Goal: Transaction & Acquisition: Purchase product/service

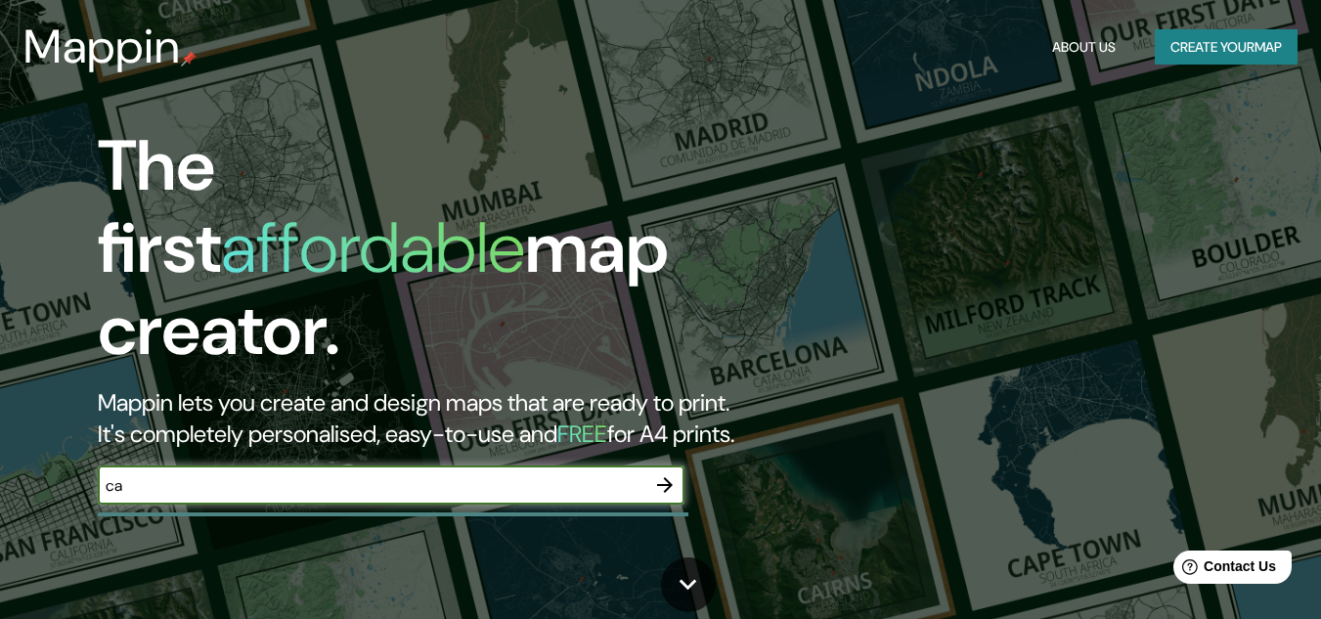
type input "c"
type input "[GEOGRAPHIC_DATA]"
click at [661, 473] on icon "button" at bounding box center [664, 484] width 23 height 23
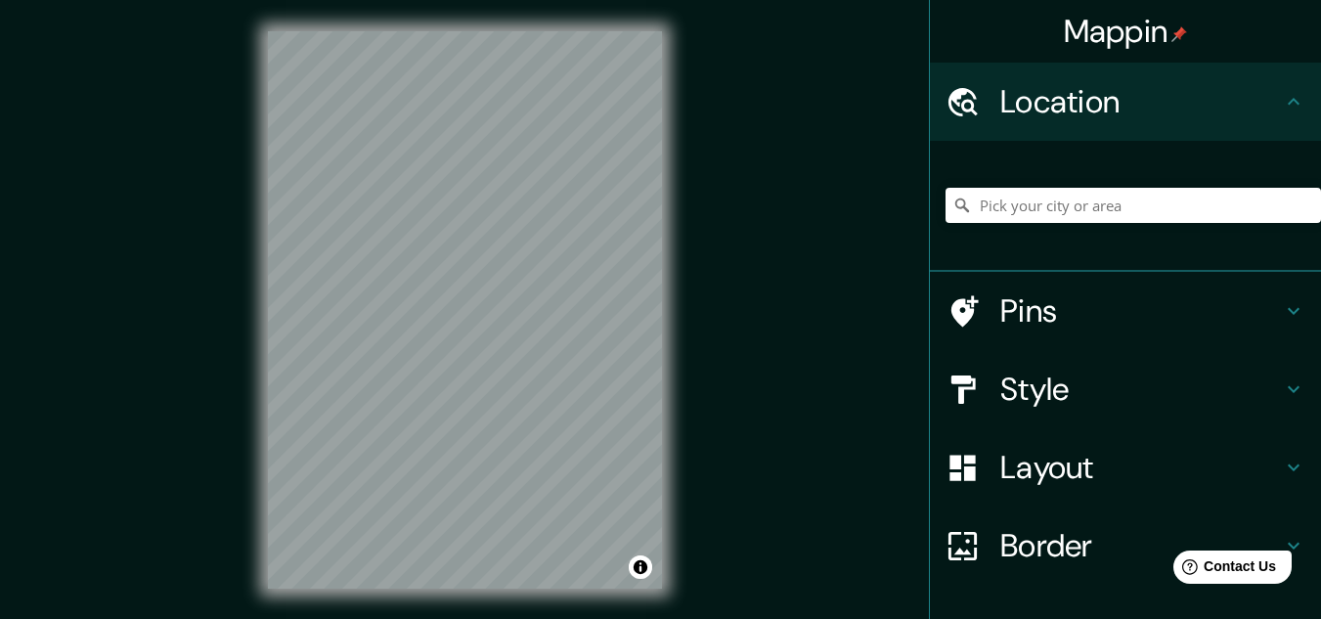
scroll to position [8, 0]
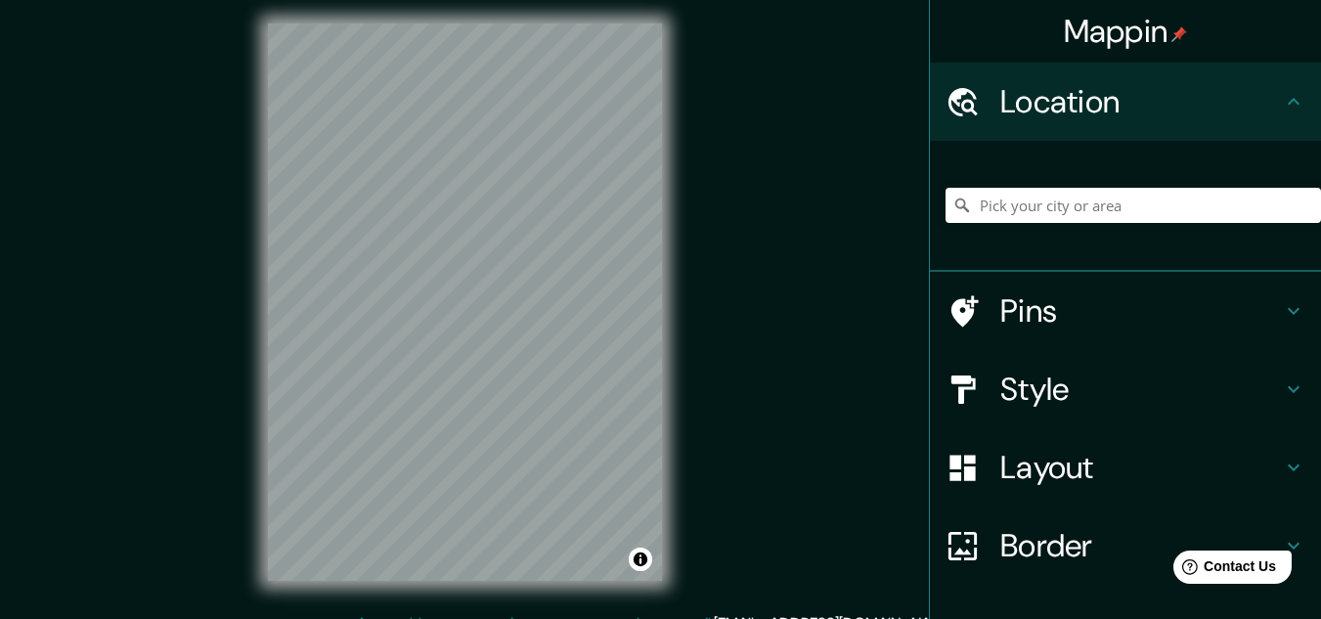
click at [1137, 87] on h4 "Location" at bounding box center [1141, 101] width 282 height 39
click at [1052, 207] on input "Pick your city or area" at bounding box center [1132, 205] width 375 height 35
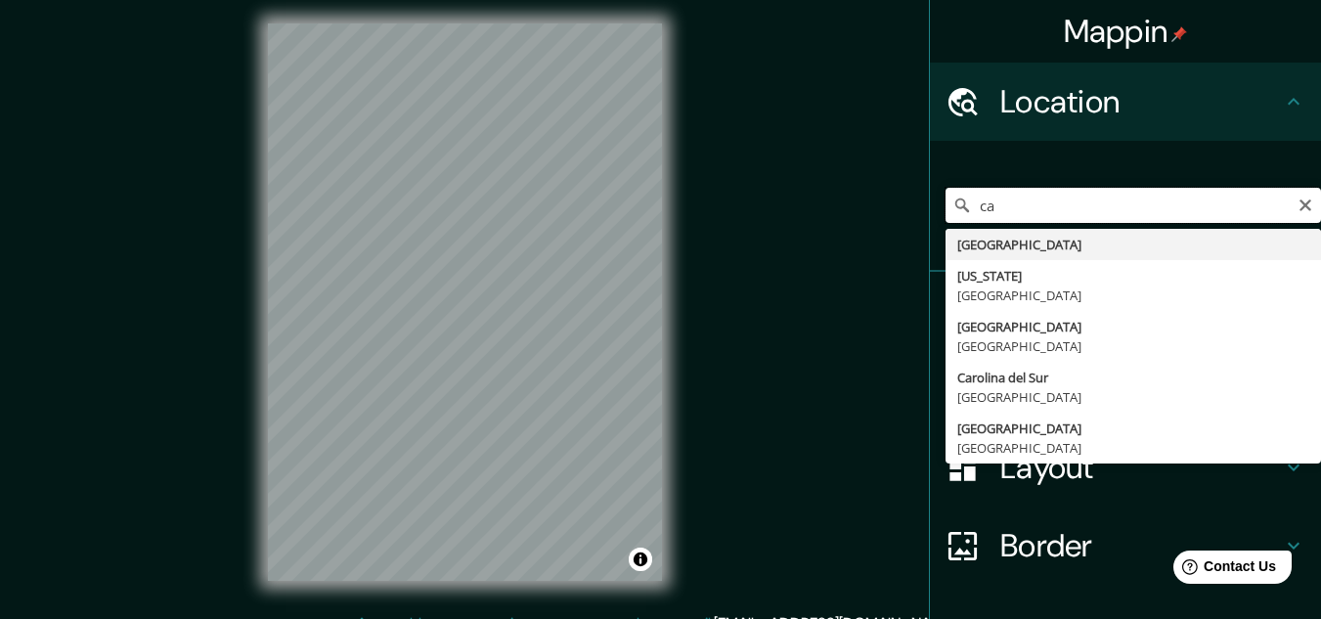
type input "c"
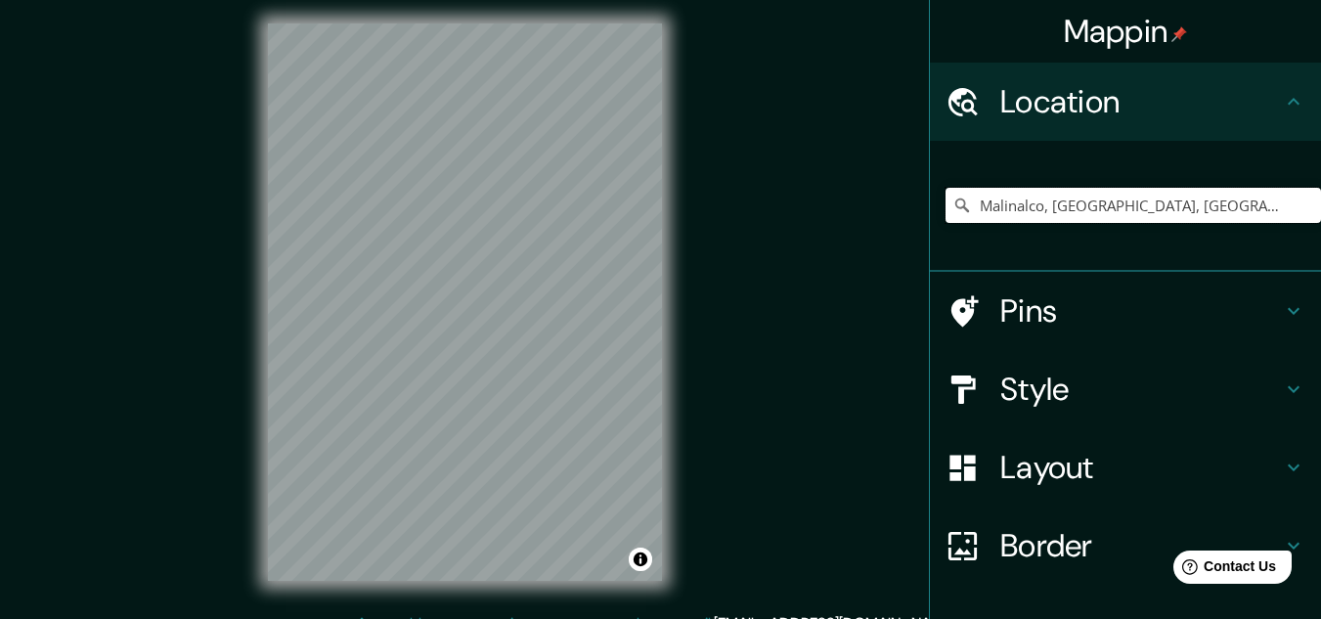
drag, startPoint x: 1242, startPoint y: 197, endPoint x: 842, endPoint y: 216, distance: 400.4
click at [842, 216] on div "Mappin Location [GEOGRAPHIC_DATA], [GEOGRAPHIC_DATA], [GEOGRAPHIC_DATA] Pins St…" at bounding box center [660, 317] width 1321 height 651
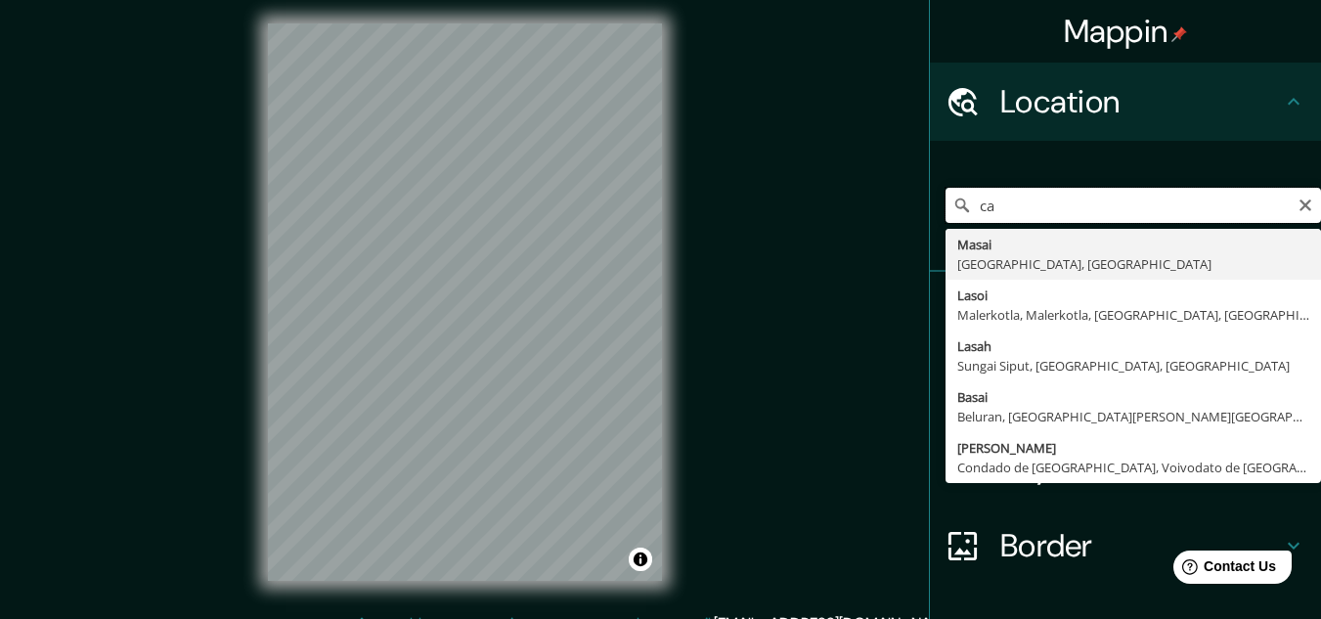
type input "c"
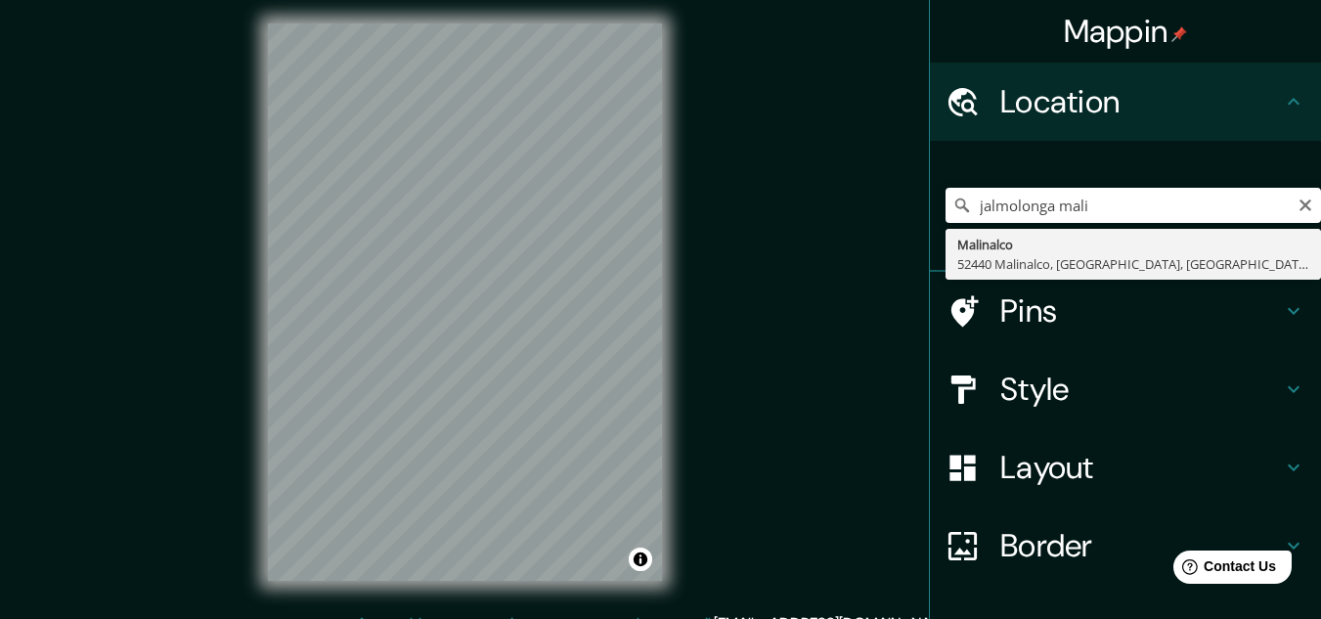
type input "Malinalco, 52440 Malinalco, [GEOGRAPHIC_DATA], [GEOGRAPHIC_DATA]"
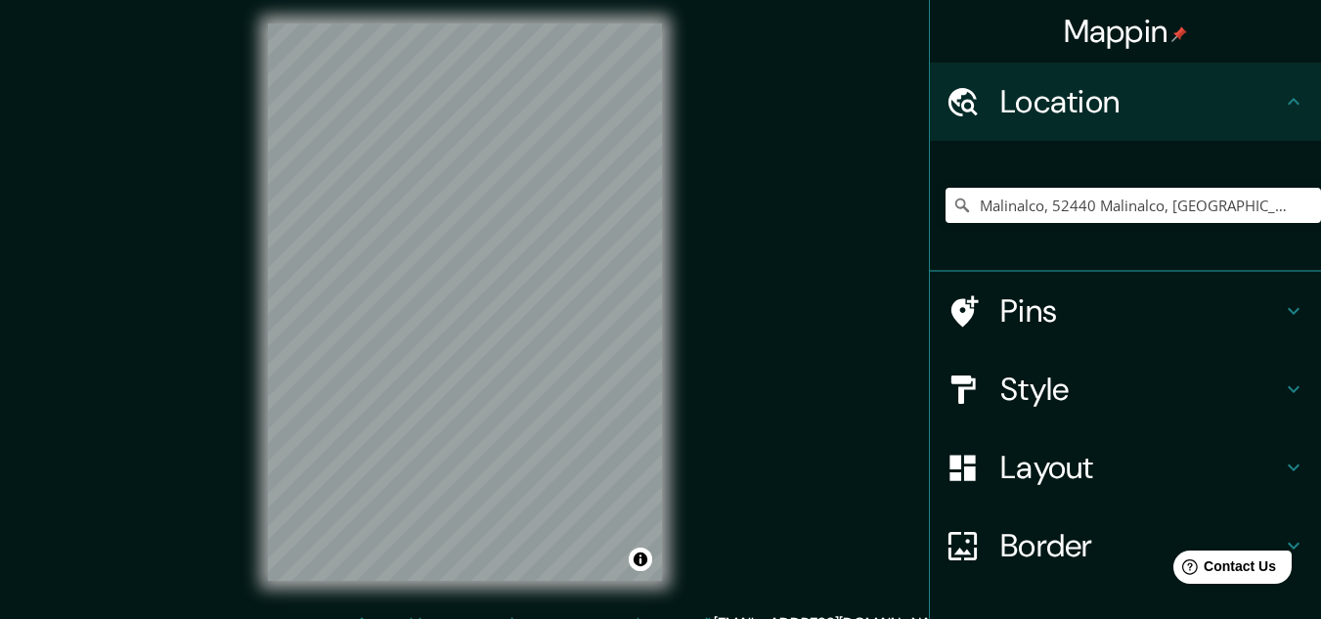
click at [1047, 380] on h4 "Style" at bounding box center [1141, 389] width 282 height 39
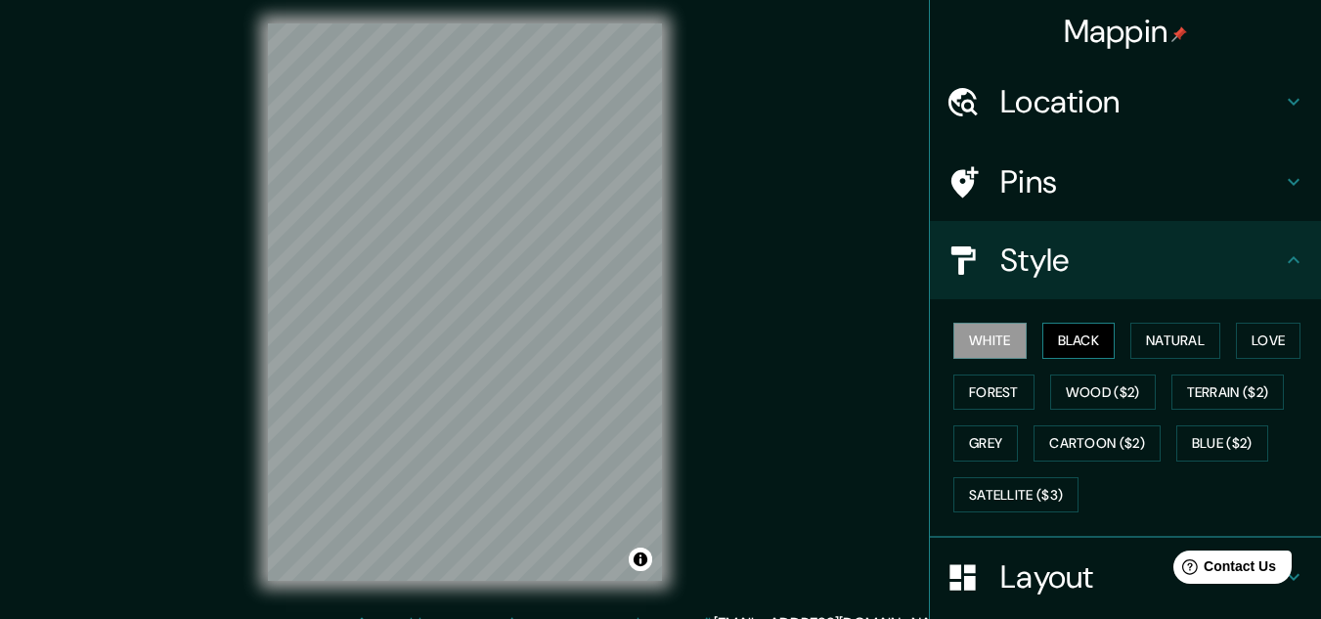
click at [1078, 329] on button "Black" at bounding box center [1078, 341] width 73 height 36
click at [1142, 335] on button "Natural" at bounding box center [1175, 341] width 90 height 36
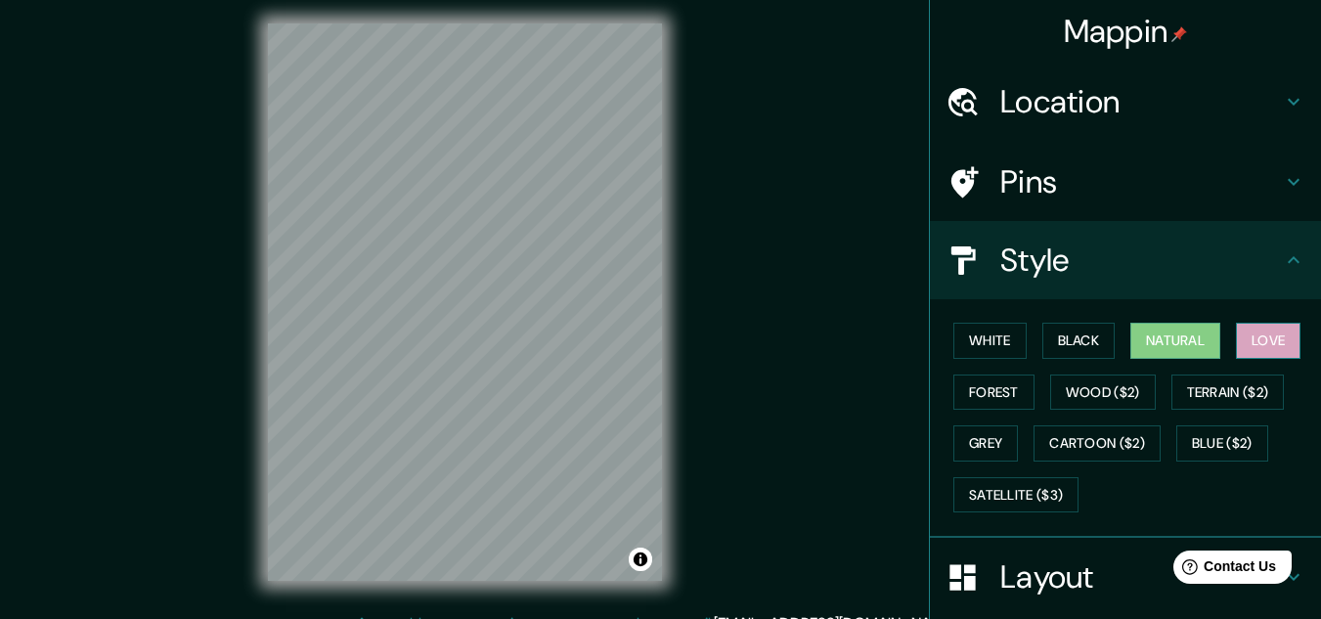
click at [1260, 338] on button "Love" at bounding box center [1268, 341] width 65 height 36
click at [997, 394] on button "Forest" at bounding box center [993, 392] width 81 height 36
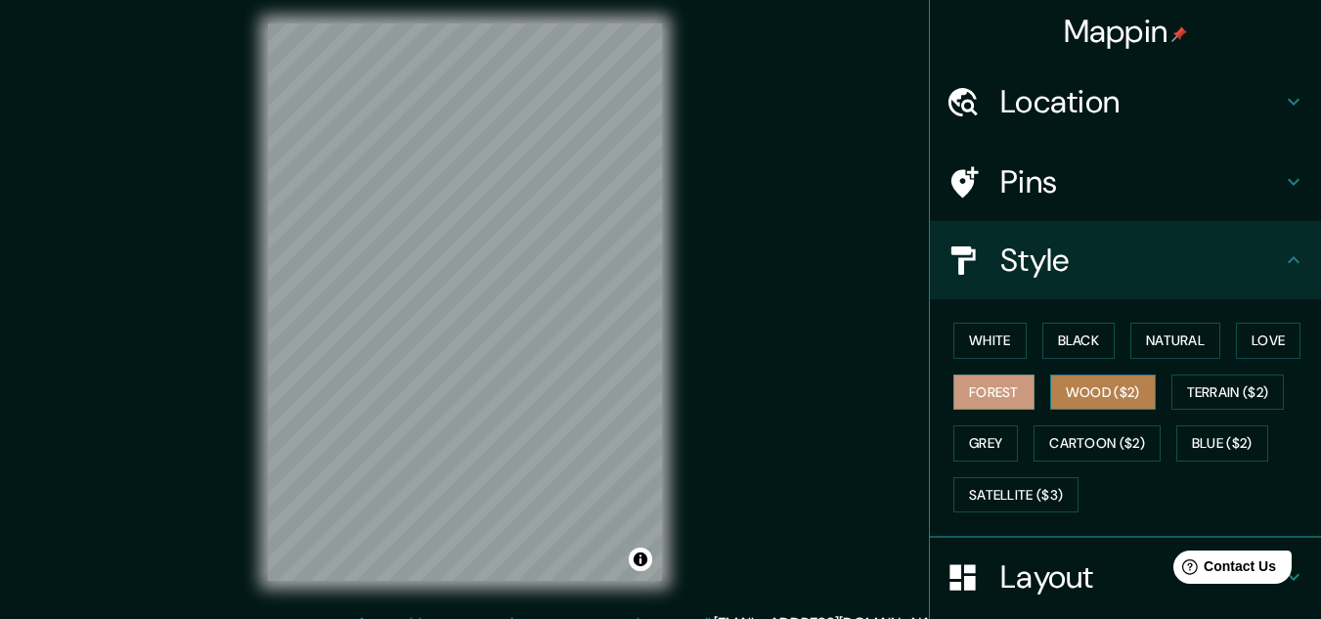
click at [1074, 399] on button "Wood ($2)" at bounding box center [1103, 392] width 106 height 36
click at [544, 312] on div at bounding box center [542, 307] width 16 height 16
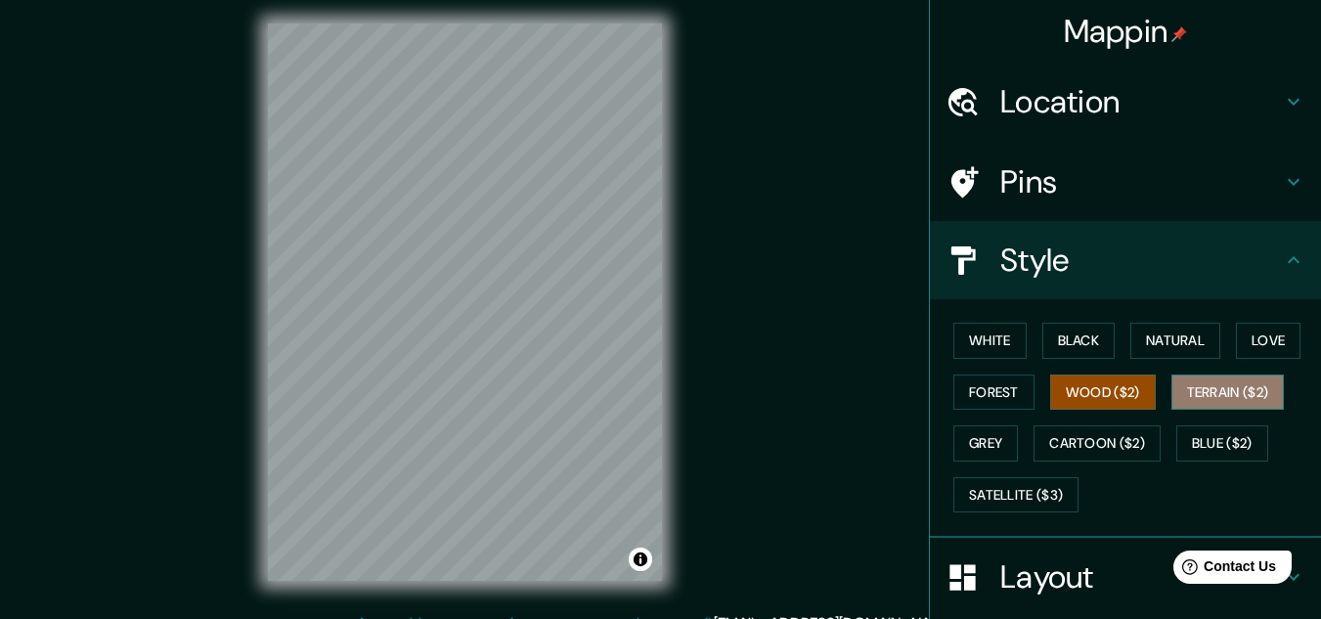
click at [1224, 382] on button "Terrain ($2)" at bounding box center [1227, 392] width 113 height 36
click at [1171, 381] on button "Terrain ($2)" at bounding box center [1227, 392] width 113 height 36
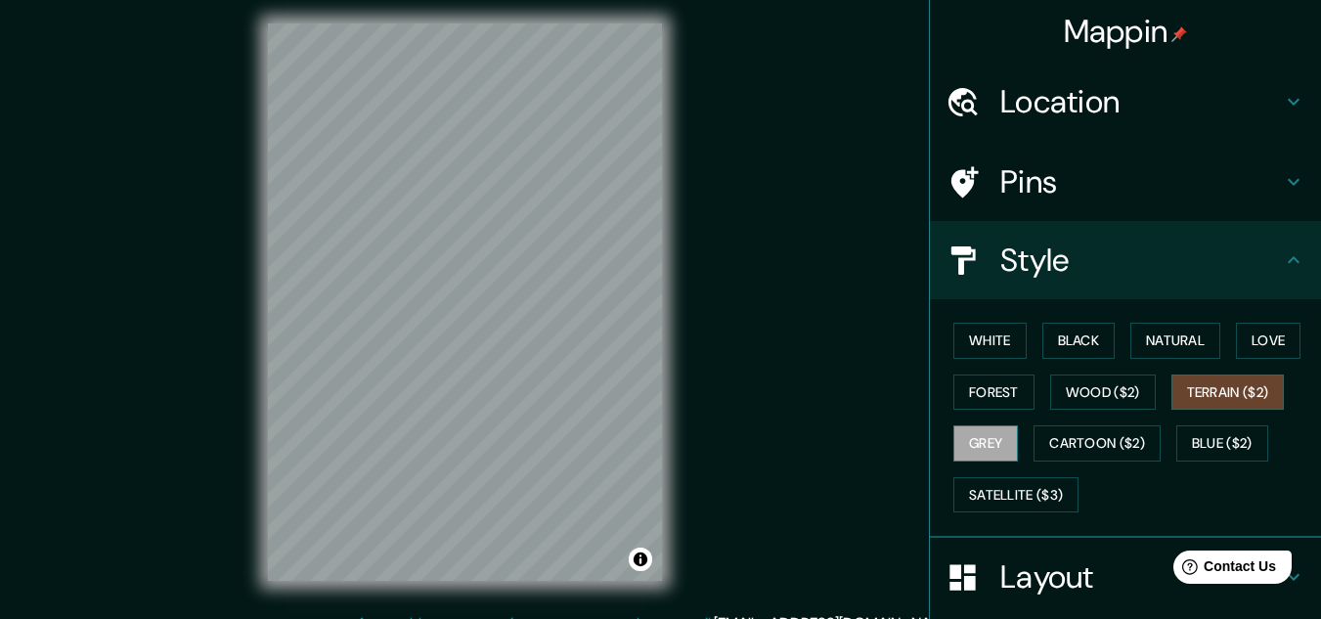
click at [992, 442] on button "Grey" at bounding box center [985, 443] width 65 height 36
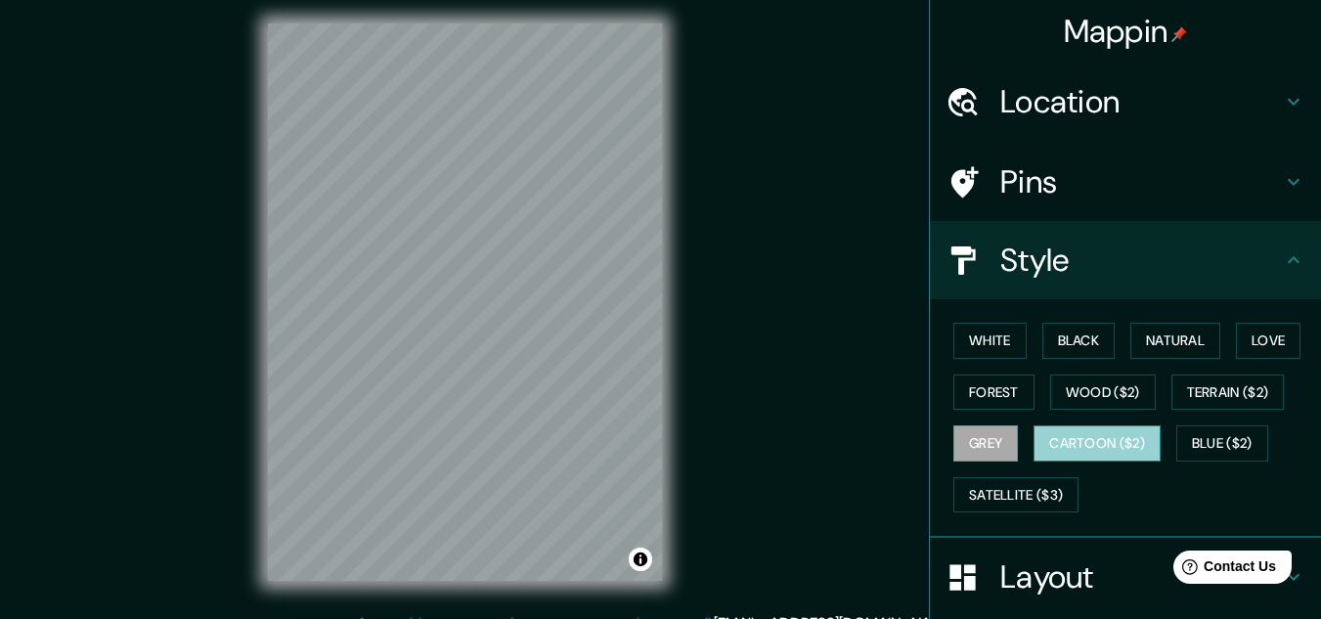
click at [1096, 447] on button "Cartoon ($2)" at bounding box center [1096, 443] width 127 height 36
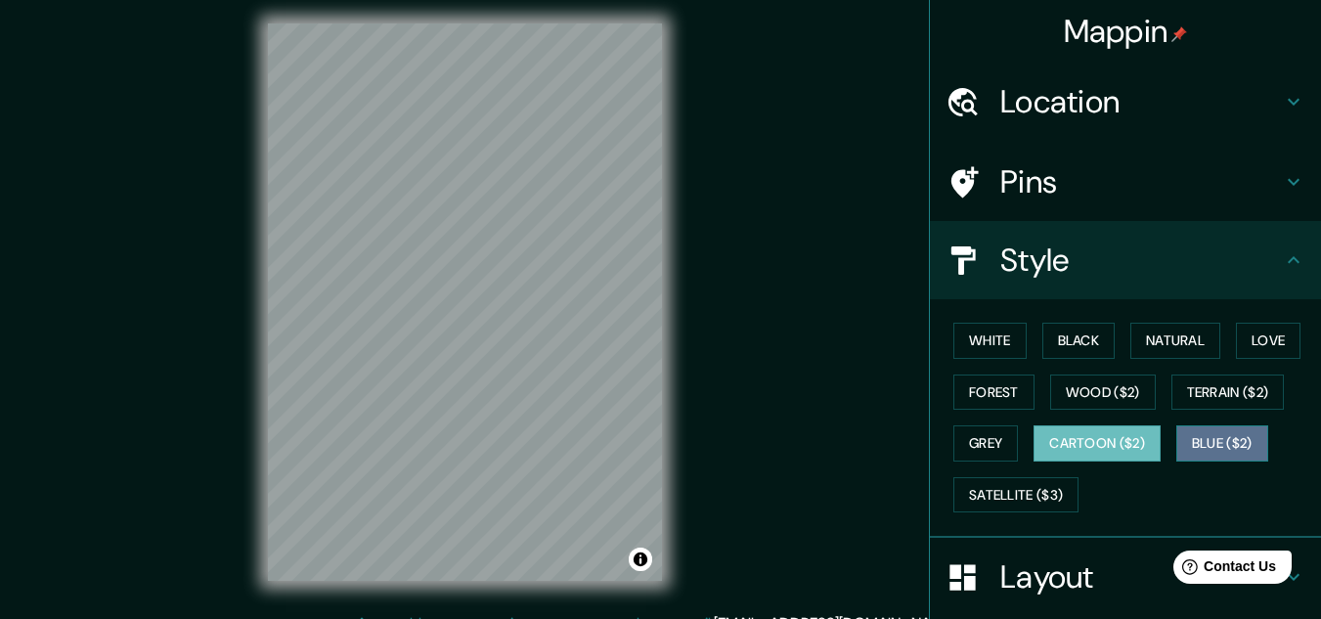
click at [1243, 452] on button "Blue ($2)" at bounding box center [1222, 443] width 92 height 36
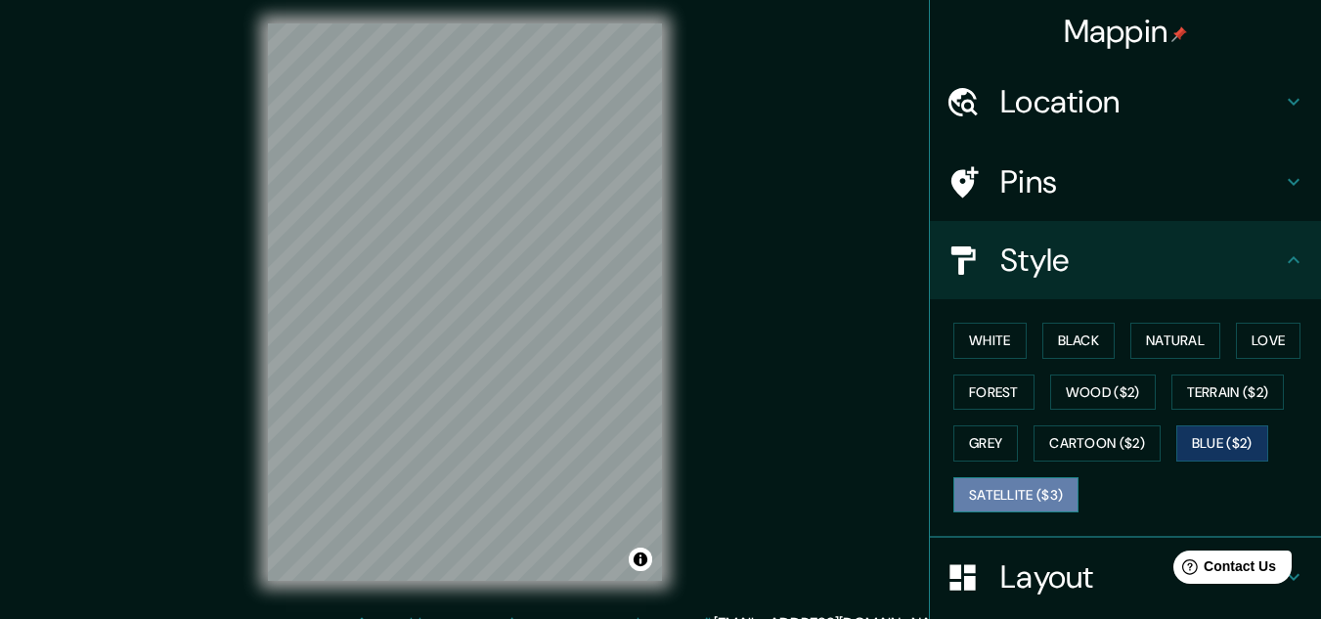
click at [1018, 501] on button "Satellite ($3)" at bounding box center [1015, 495] width 125 height 36
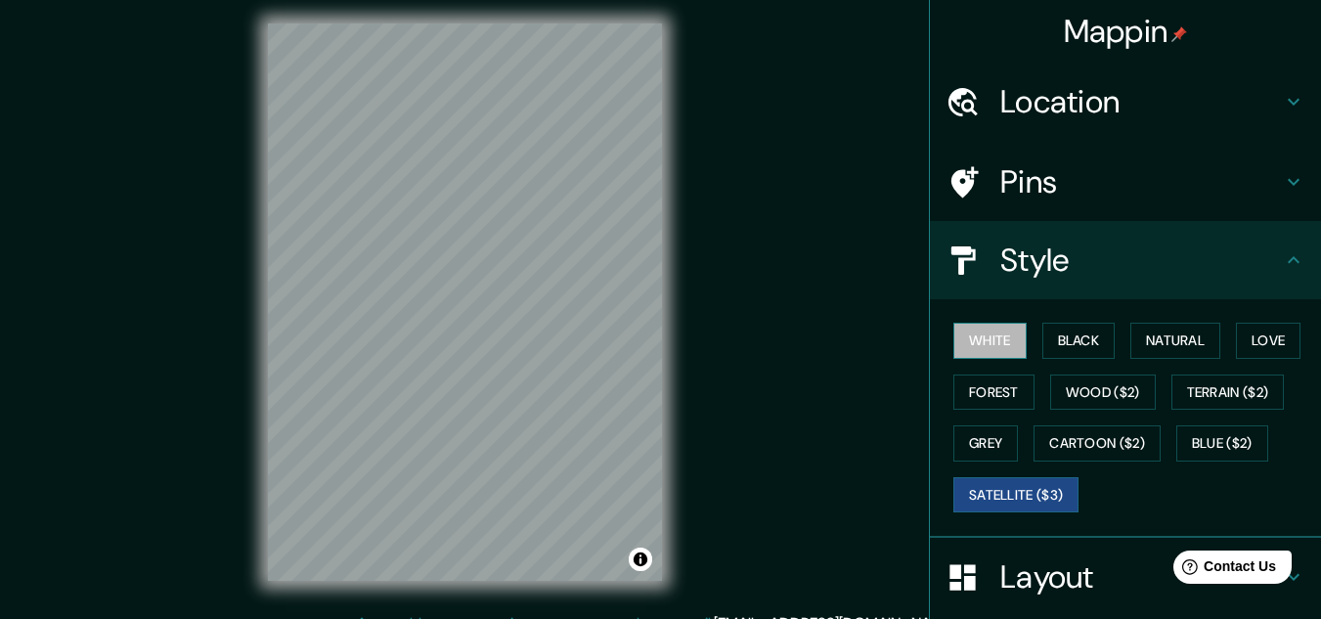
click at [976, 337] on button "White" at bounding box center [989, 341] width 73 height 36
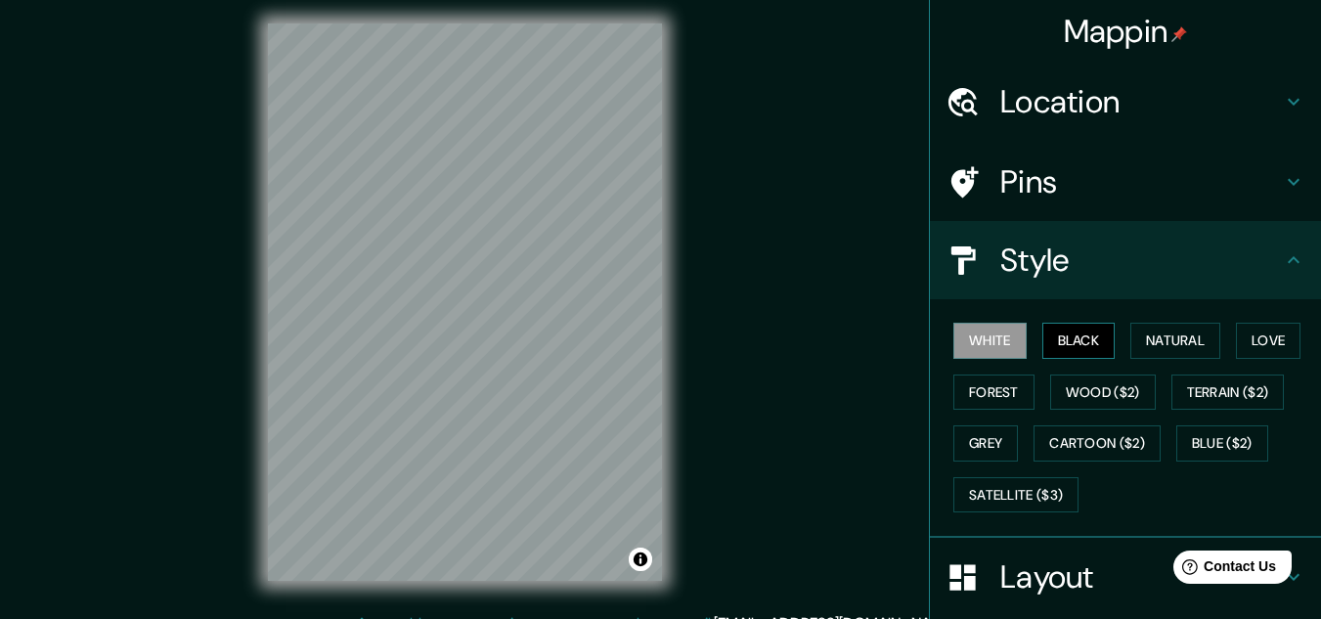
click at [1062, 337] on button "Black" at bounding box center [1078, 341] width 73 height 36
click at [1182, 339] on button "Natural" at bounding box center [1175, 341] width 90 height 36
click at [1005, 193] on h4 "Pins" at bounding box center [1141, 181] width 282 height 39
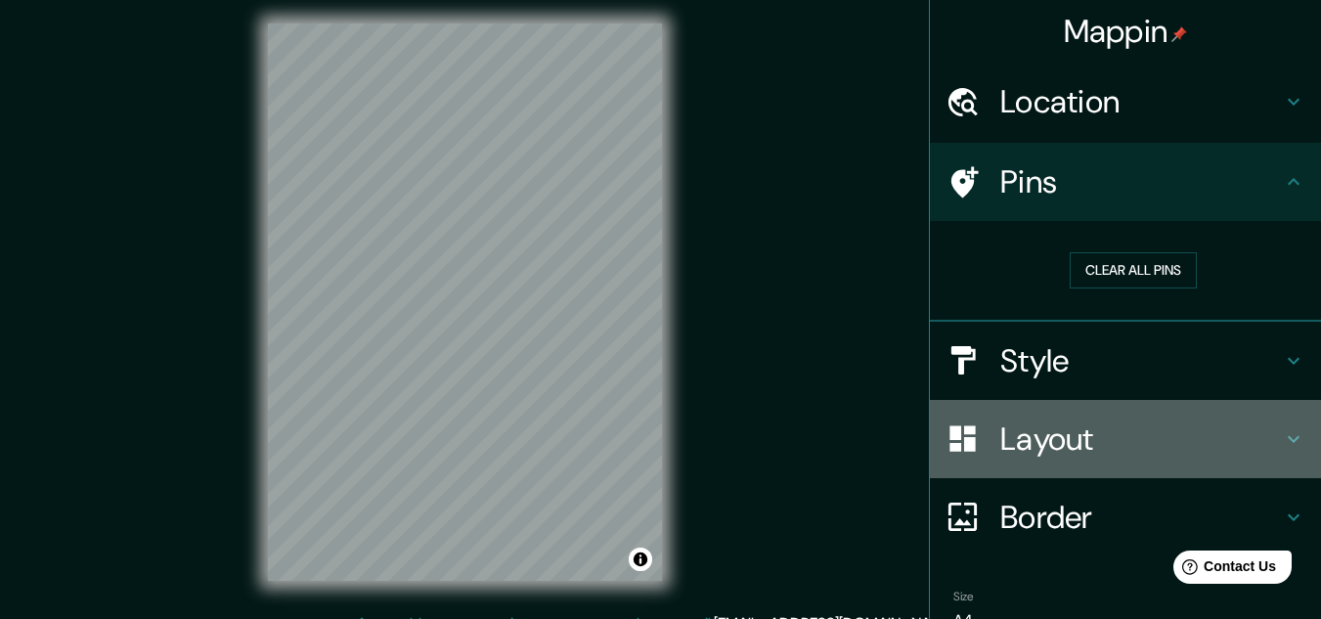
click at [1064, 436] on h4 "Layout" at bounding box center [1141, 438] width 282 height 39
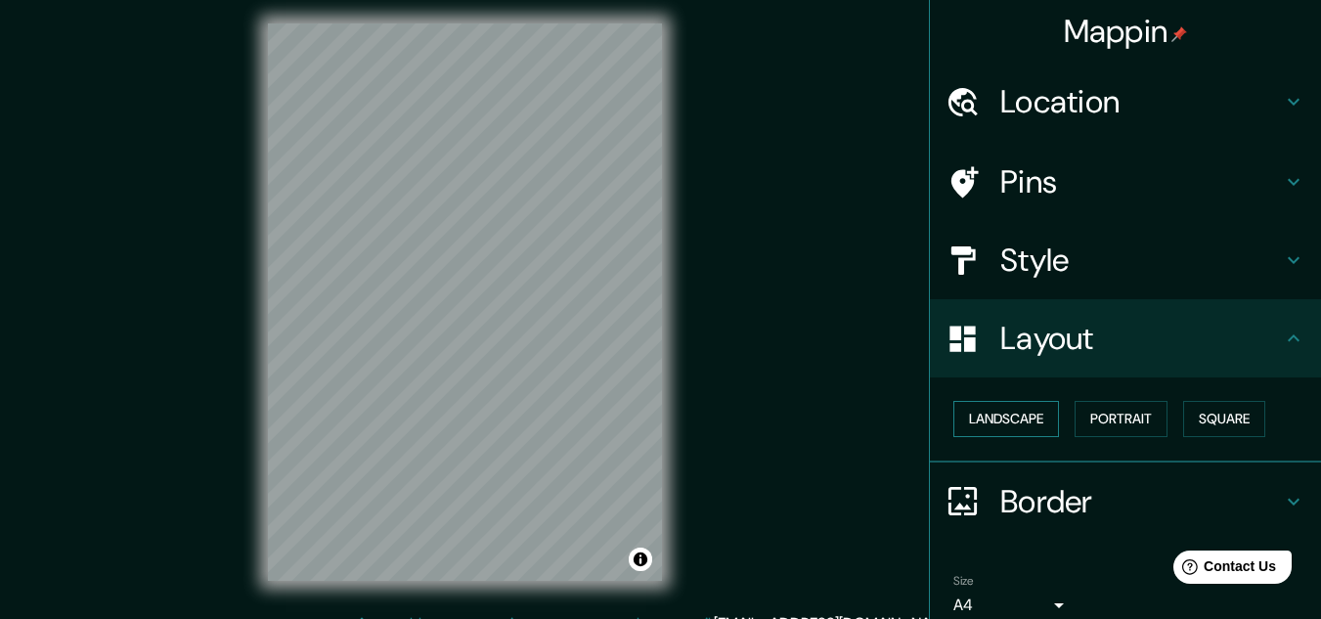
click at [1009, 415] on button "Landscape" at bounding box center [1006, 419] width 106 height 36
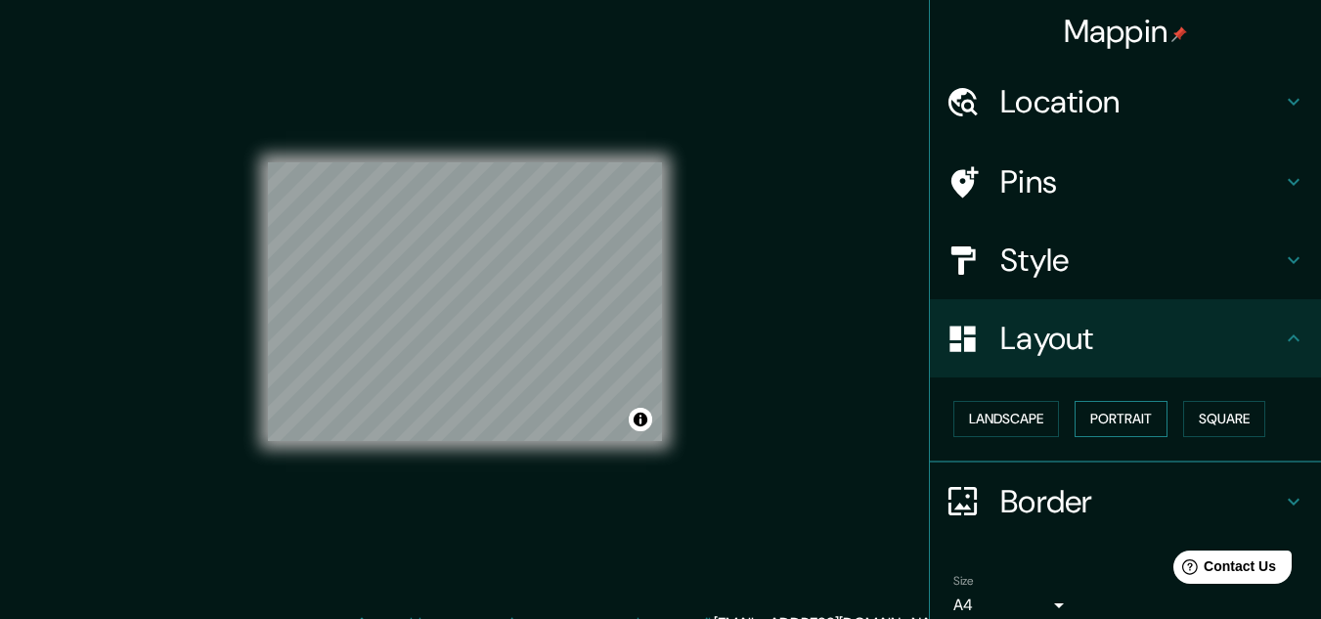
click at [1095, 415] on button "Portrait" at bounding box center [1121, 419] width 93 height 36
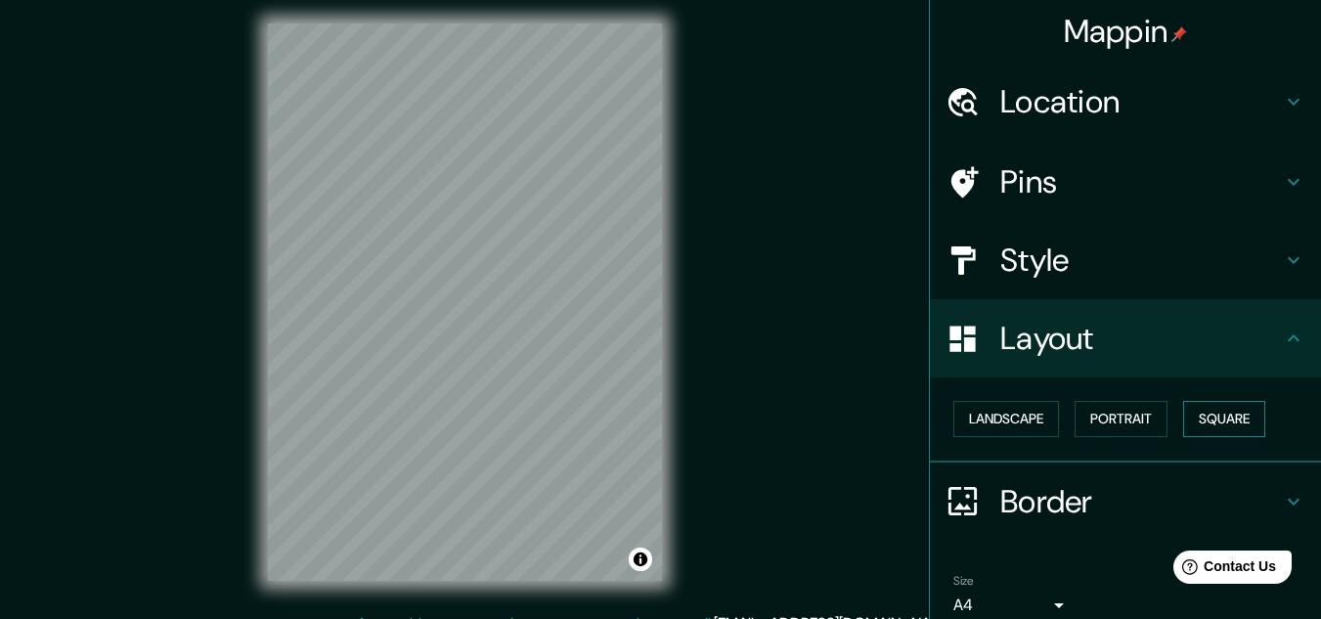
click at [1216, 410] on button "Square" at bounding box center [1224, 419] width 82 height 36
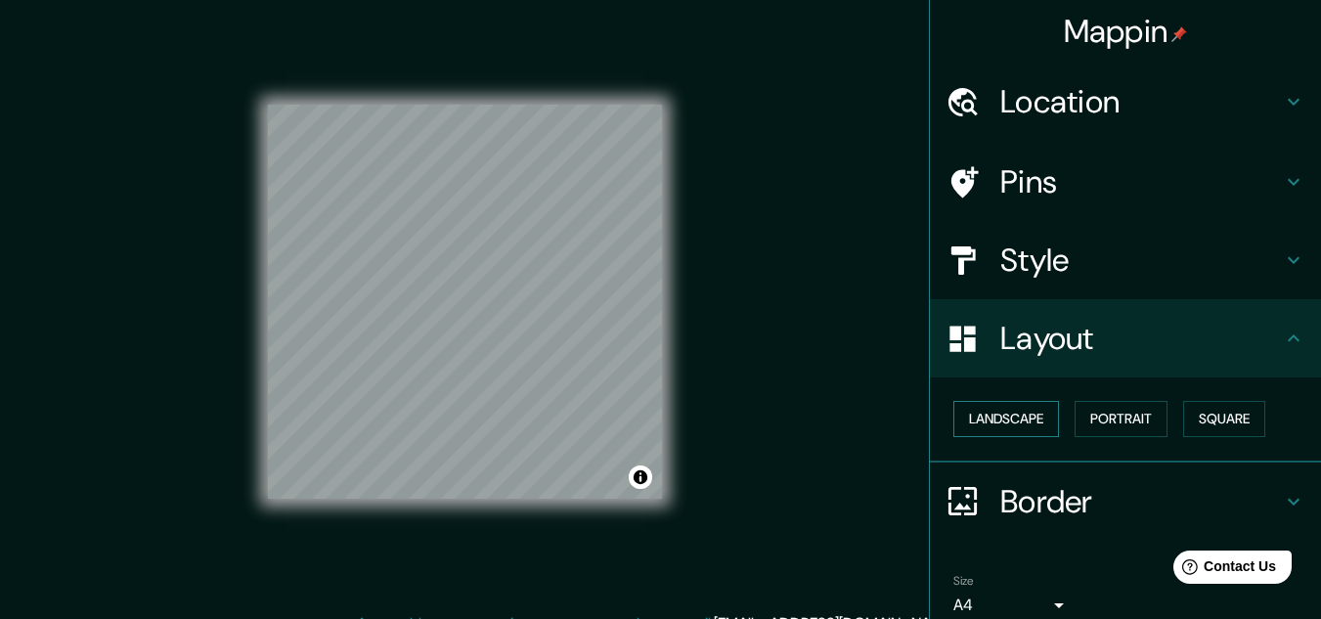
click at [1003, 410] on button "Landscape" at bounding box center [1006, 419] width 106 height 36
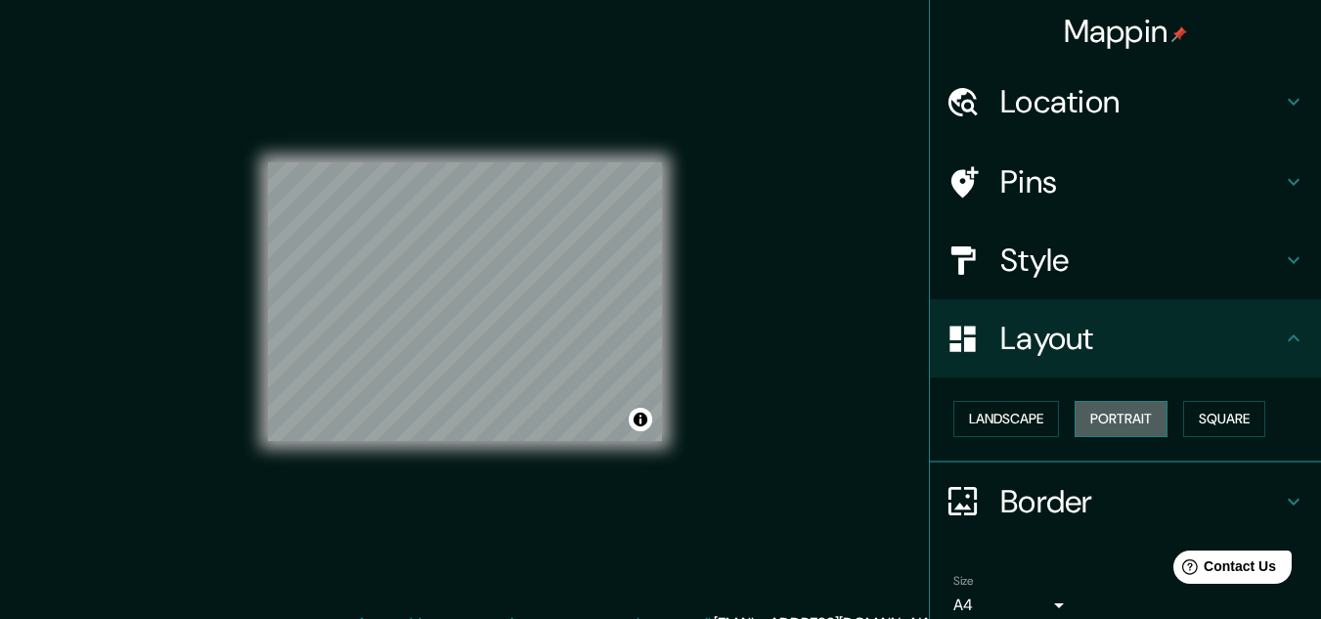
click at [1098, 418] on button "Portrait" at bounding box center [1121, 419] width 93 height 36
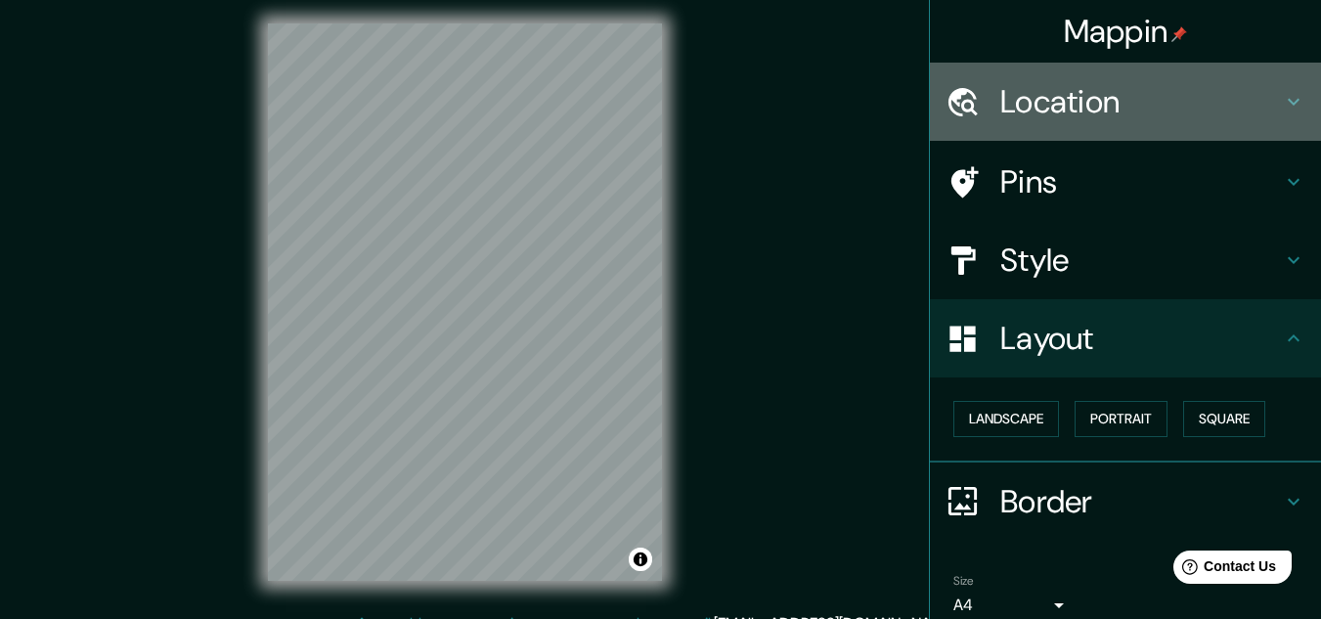
click at [1089, 82] on h4 "Location" at bounding box center [1141, 101] width 282 height 39
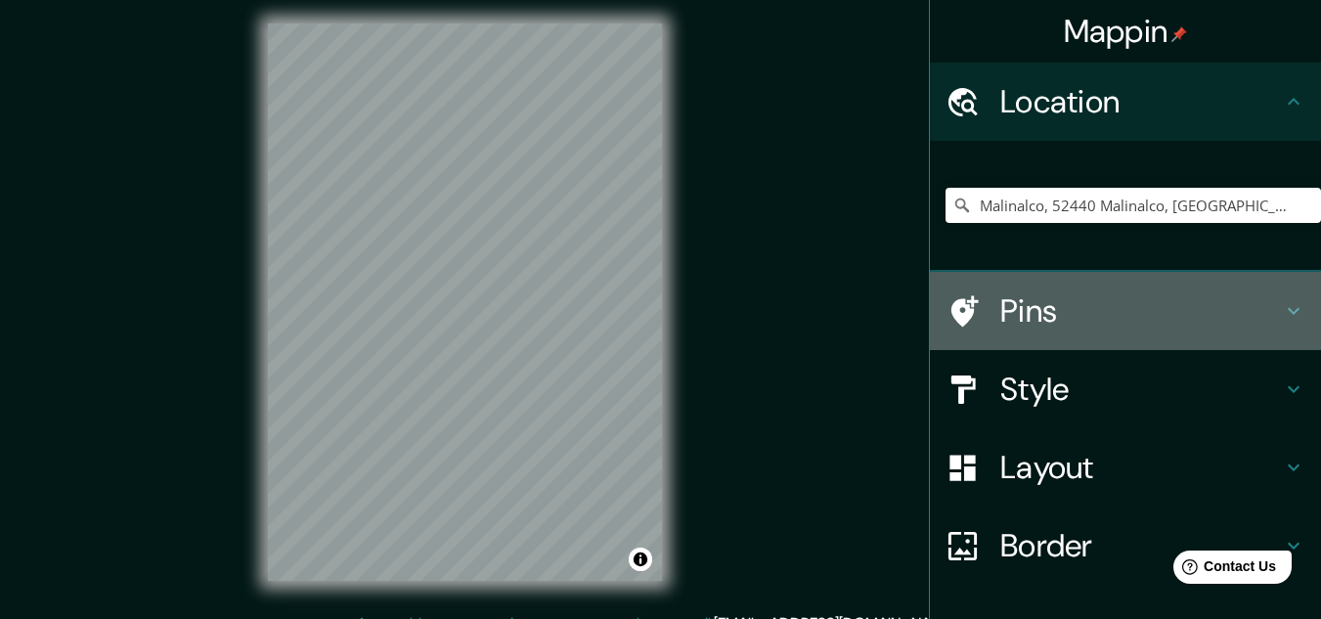
click at [1062, 313] on h4 "Pins" at bounding box center [1141, 310] width 282 height 39
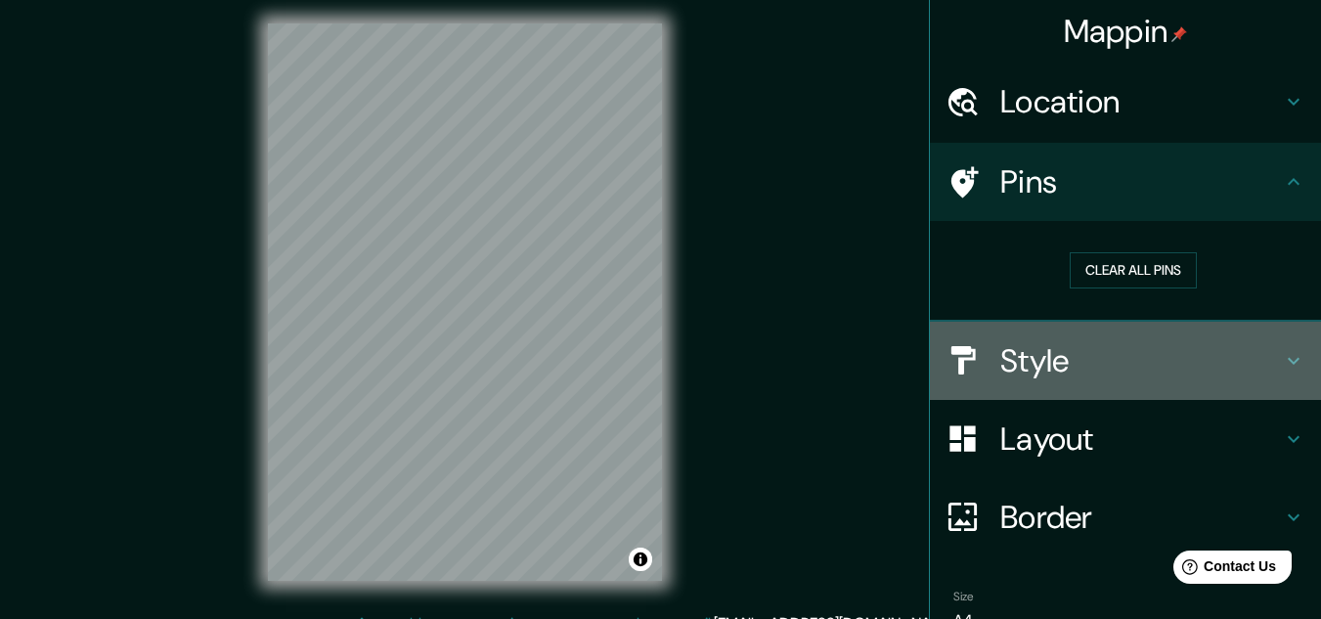
click at [1052, 357] on h4 "Style" at bounding box center [1141, 360] width 282 height 39
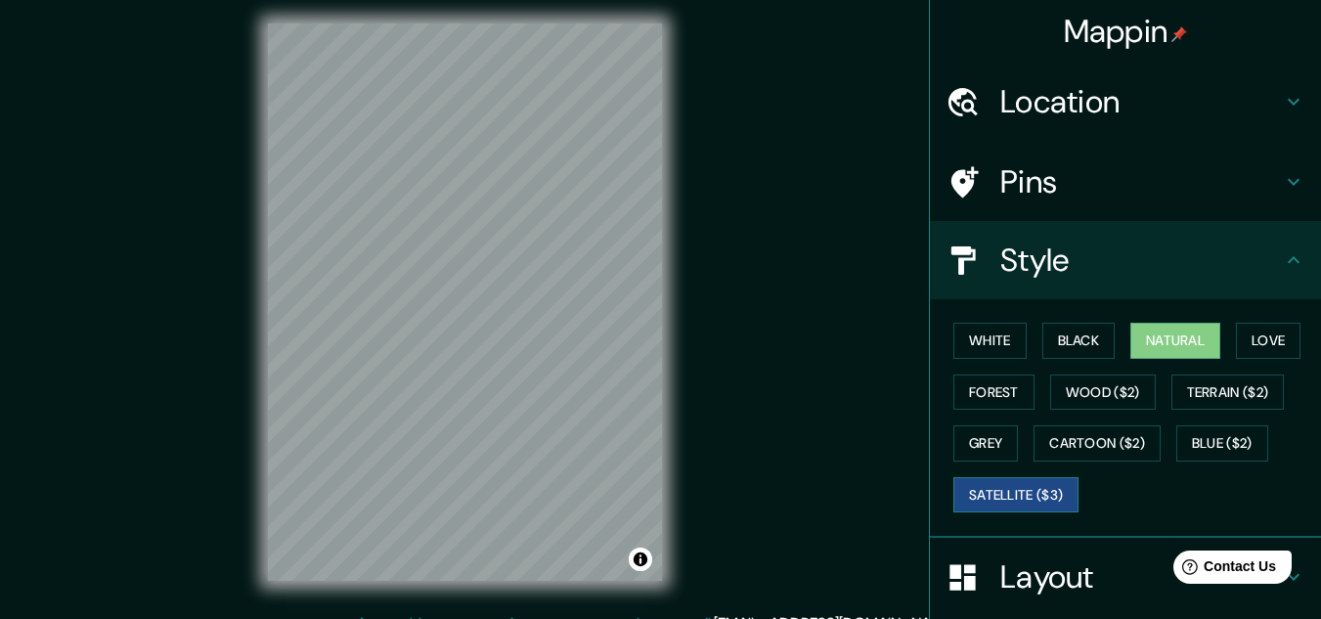
click at [1032, 489] on button "Satellite ($3)" at bounding box center [1015, 495] width 125 height 36
click at [1203, 432] on button "Blue ($2)" at bounding box center [1222, 443] width 92 height 36
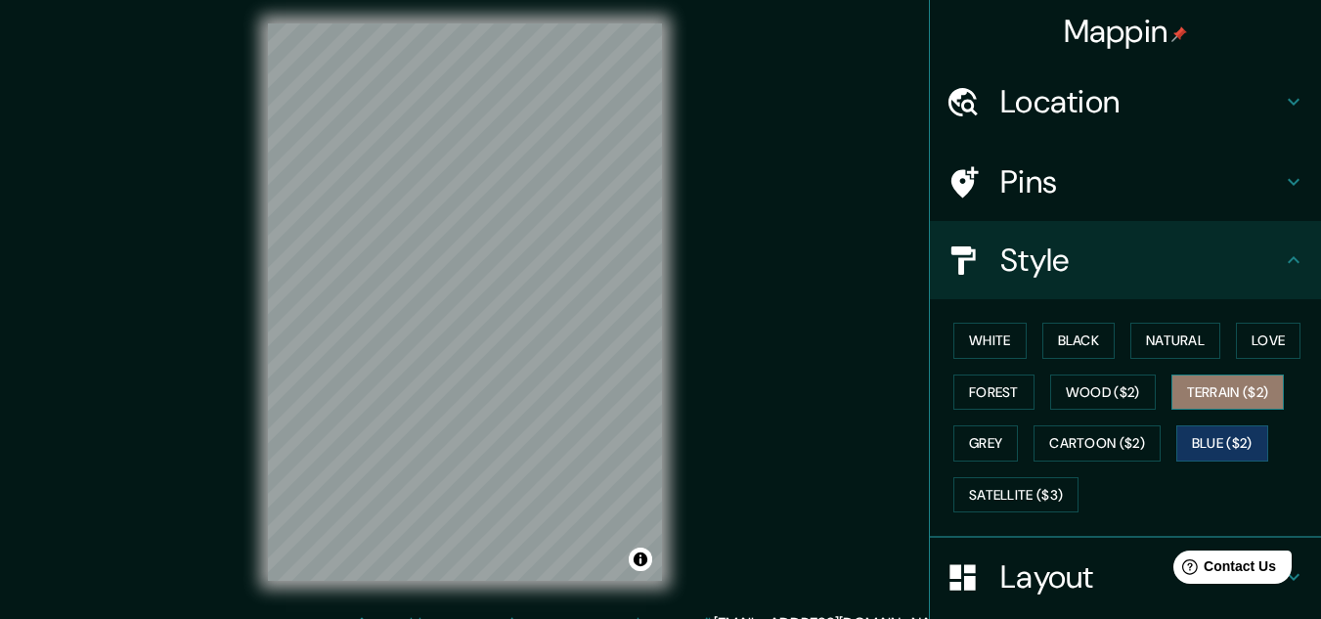
click at [1237, 398] on button "Terrain ($2)" at bounding box center [1227, 392] width 113 height 36
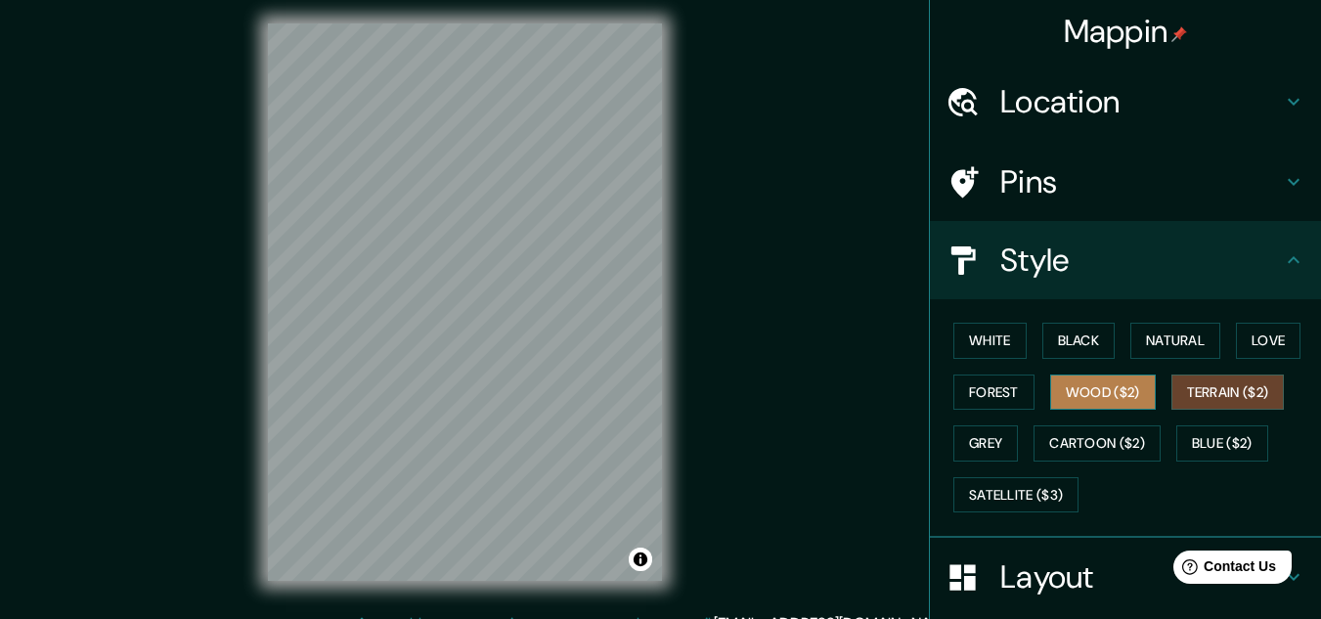
click at [1129, 403] on button "Wood ($2)" at bounding box center [1103, 392] width 106 height 36
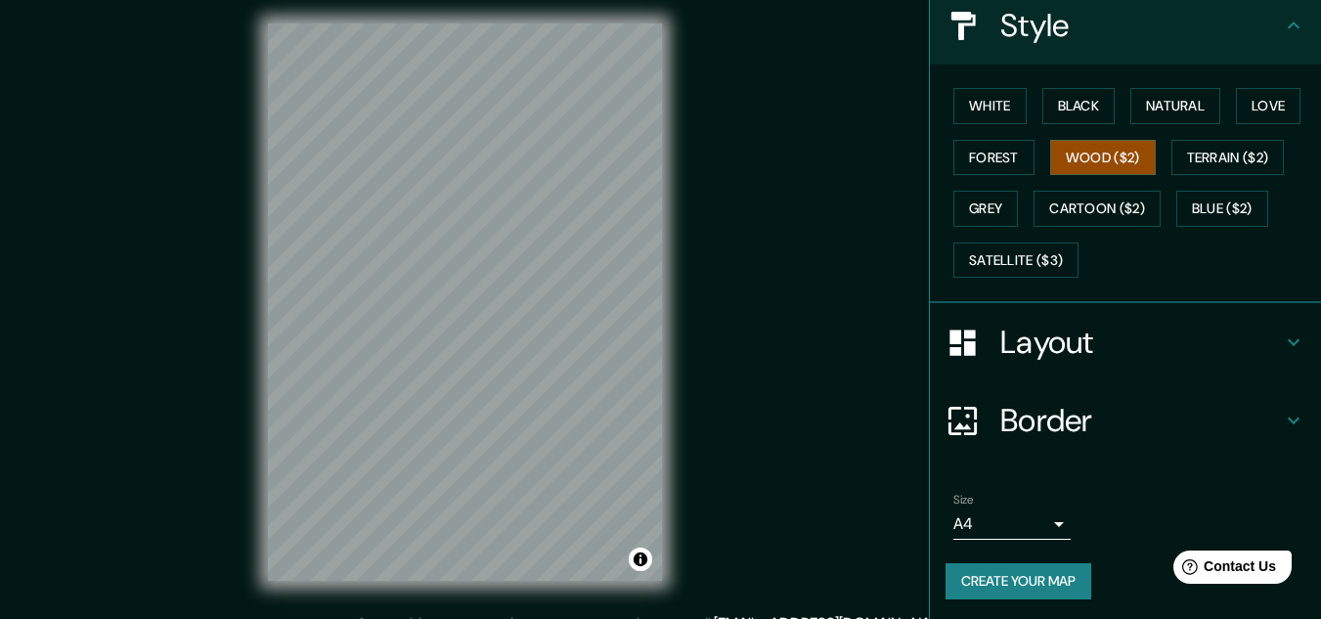
scroll to position [239, 0]
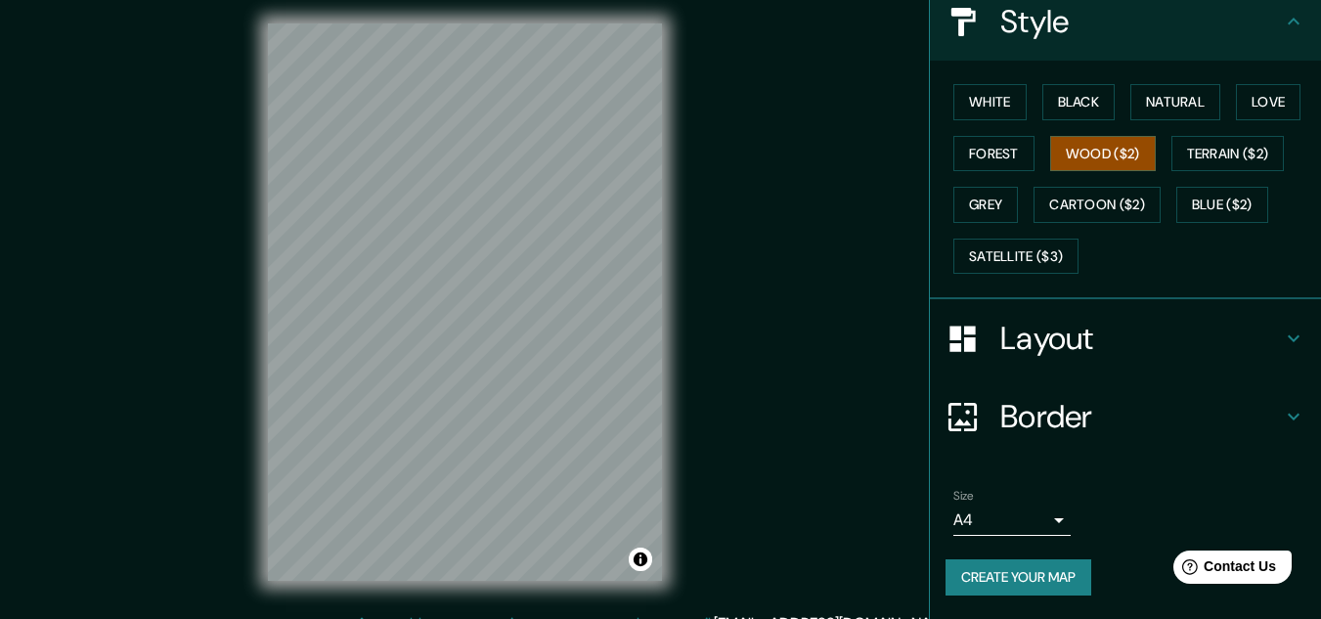
click at [1040, 515] on body "Mappin Location [GEOGRAPHIC_DATA], [GEOGRAPHIC_DATA], [GEOGRAPHIC_DATA], [GEOGR…" at bounding box center [660, 301] width 1321 height 619
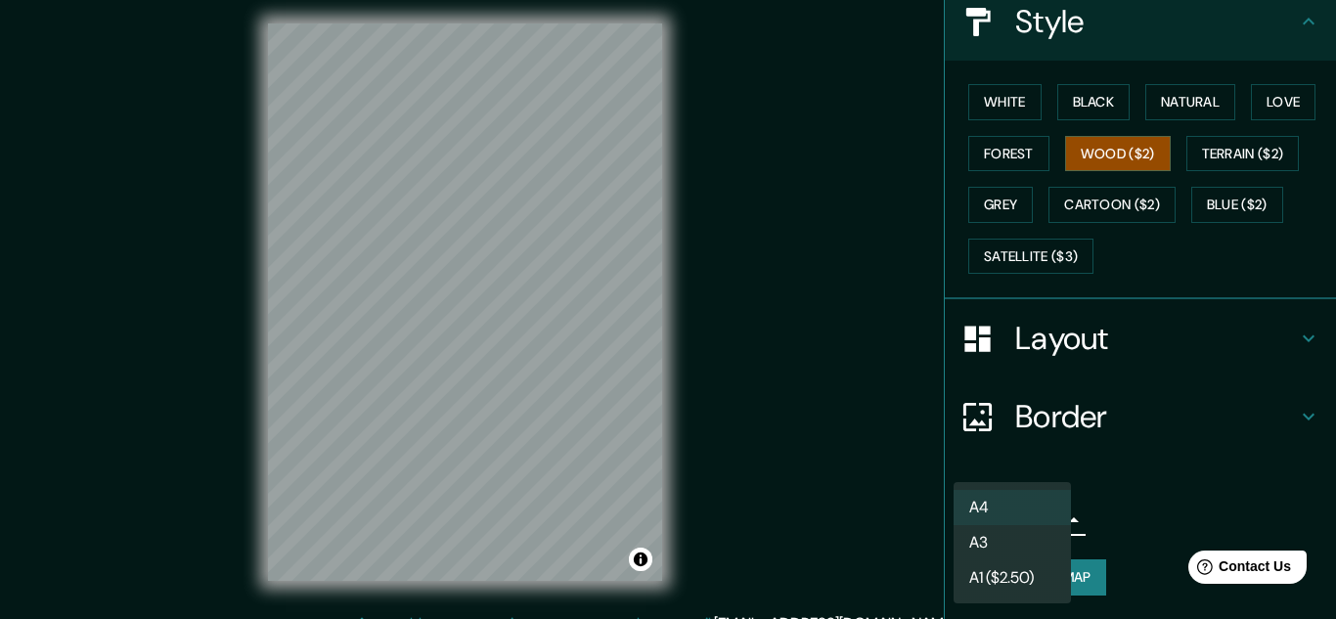
click at [1020, 542] on li "A3" at bounding box center [1011, 542] width 117 height 35
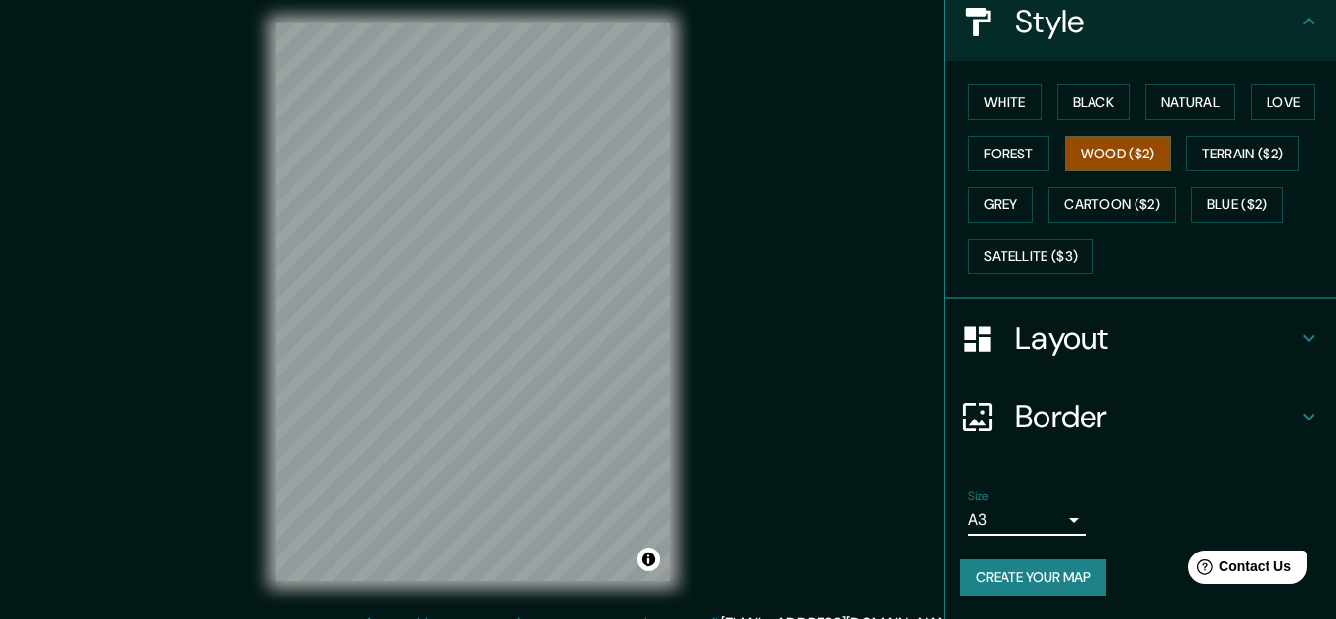
click at [1021, 522] on body "Mappin Location [GEOGRAPHIC_DATA], [GEOGRAPHIC_DATA], [GEOGRAPHIC_DATA], [GEOGR…" at bounding box center [668, 301] width 1336 height 619
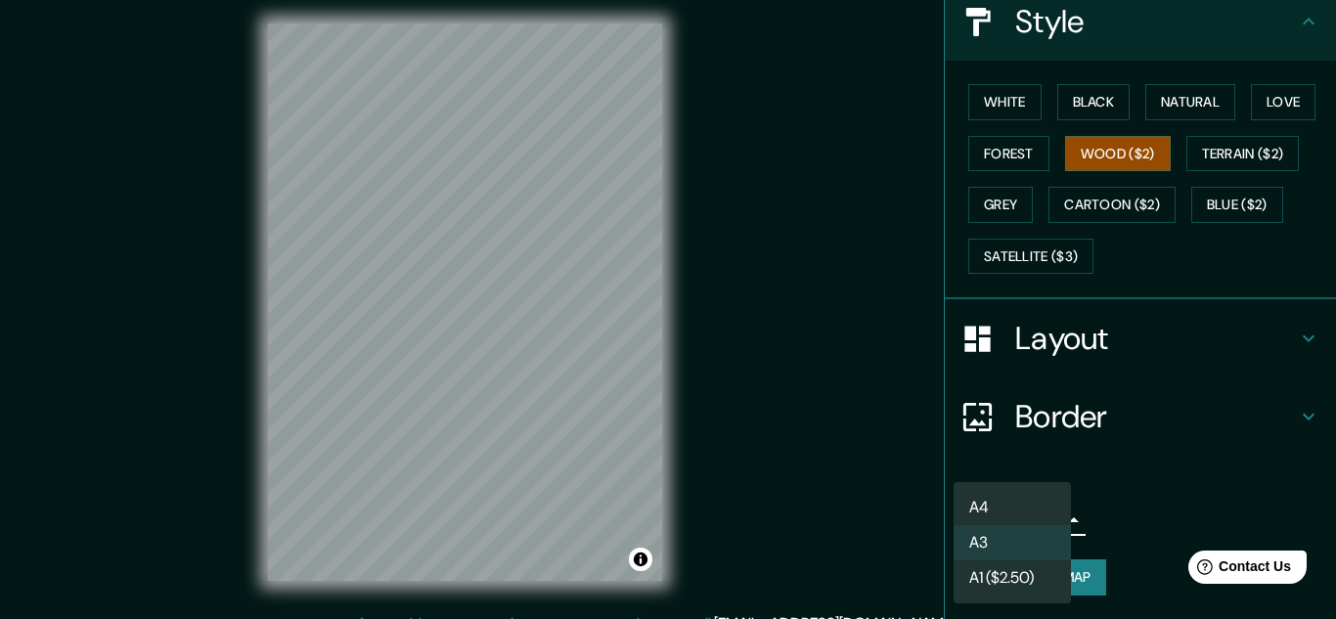
click at [1021, 491] on li "A4" at bounding box center [1011, 507] width 117 height 35
type input "single"
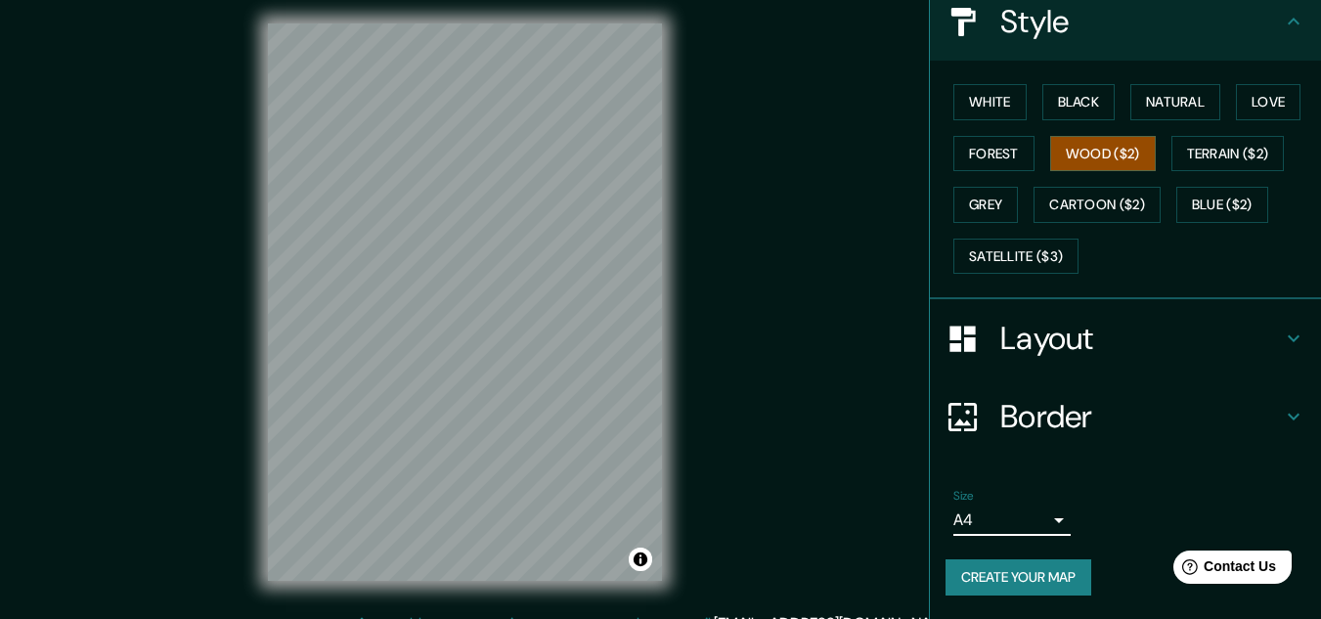
click at [1027, 526] on body "Mappin Location [GEOGRAPHIC_DATA], [GEOGRAPHIC_DATA], [GEOGRAPHIC_DATA], [GEOGR…" at bounding box center [660, 301] width 1321 height 619
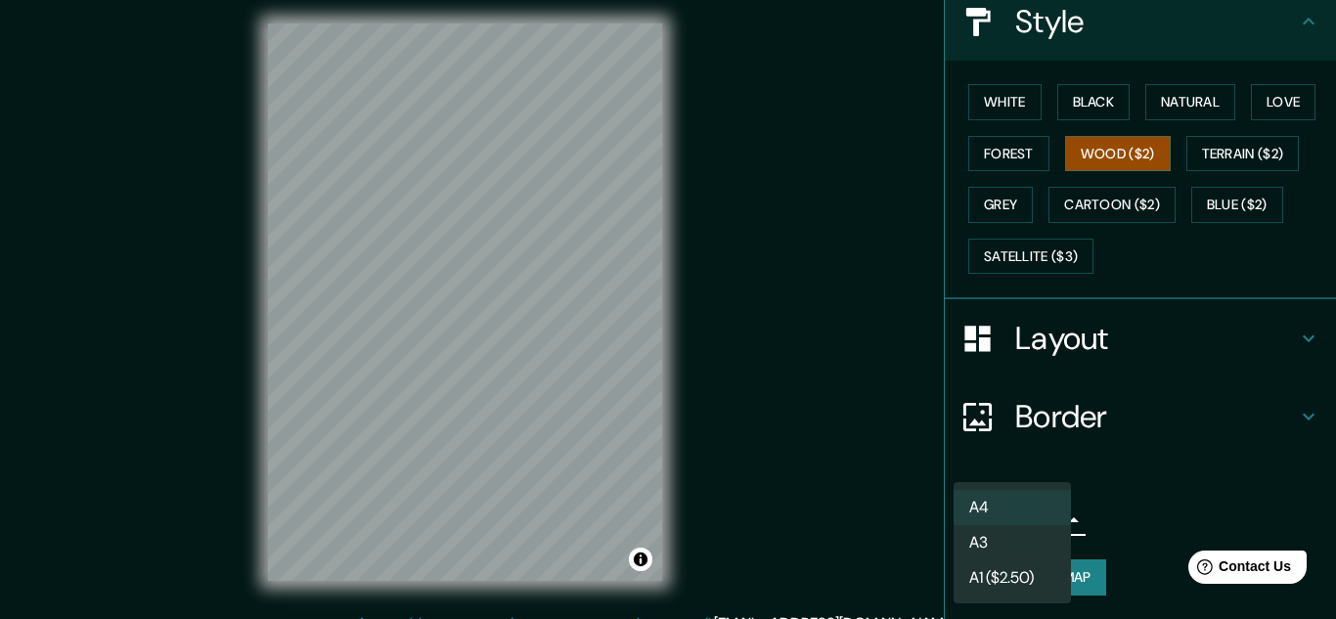
click at [1157, 418] on div at bounding box center [668, 309] width 1336 height 619
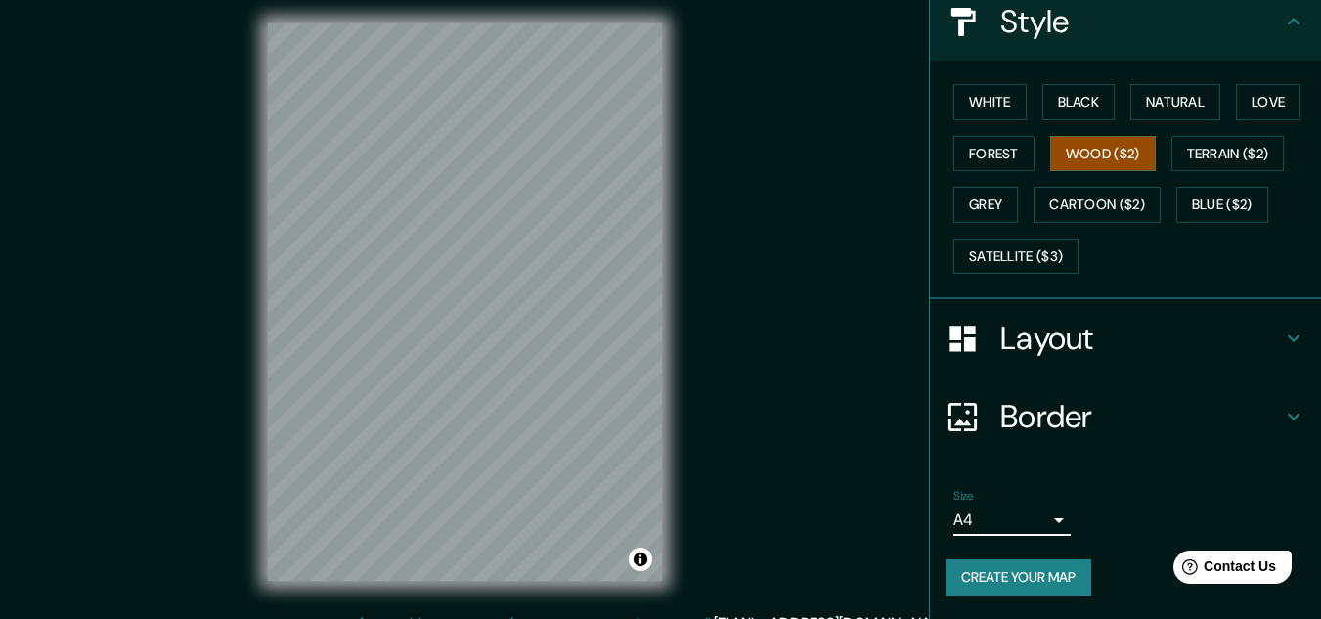
click at [1157, 410] on h4 "Border" at bounding box center [1141, 416] width 282 height 39
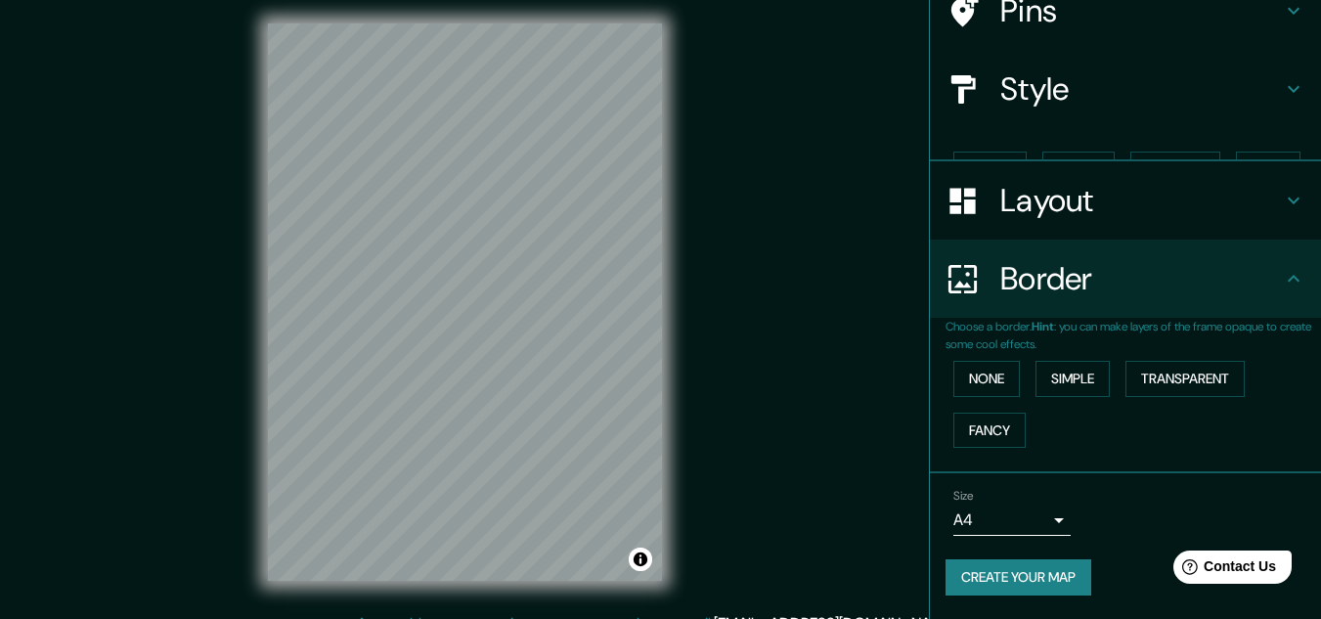
scroll to position [138, 0]
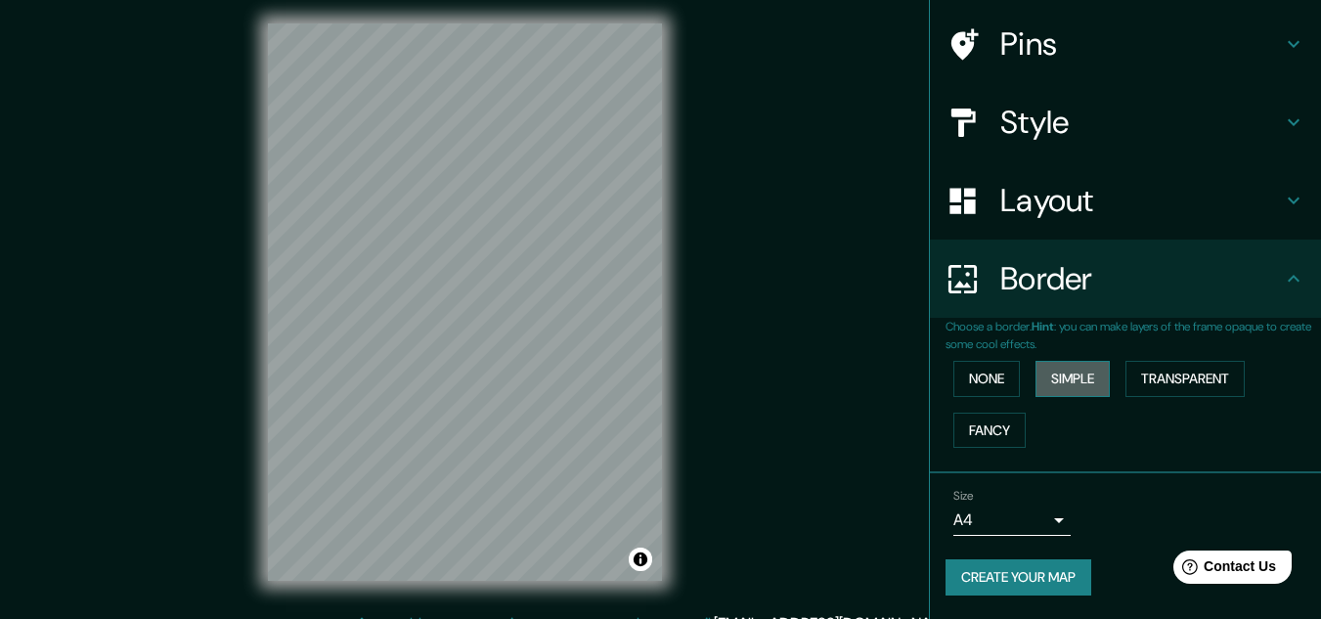
click at [1045, 381] on button "Simple" at bounding box center [1072, 379] width 74 height 36
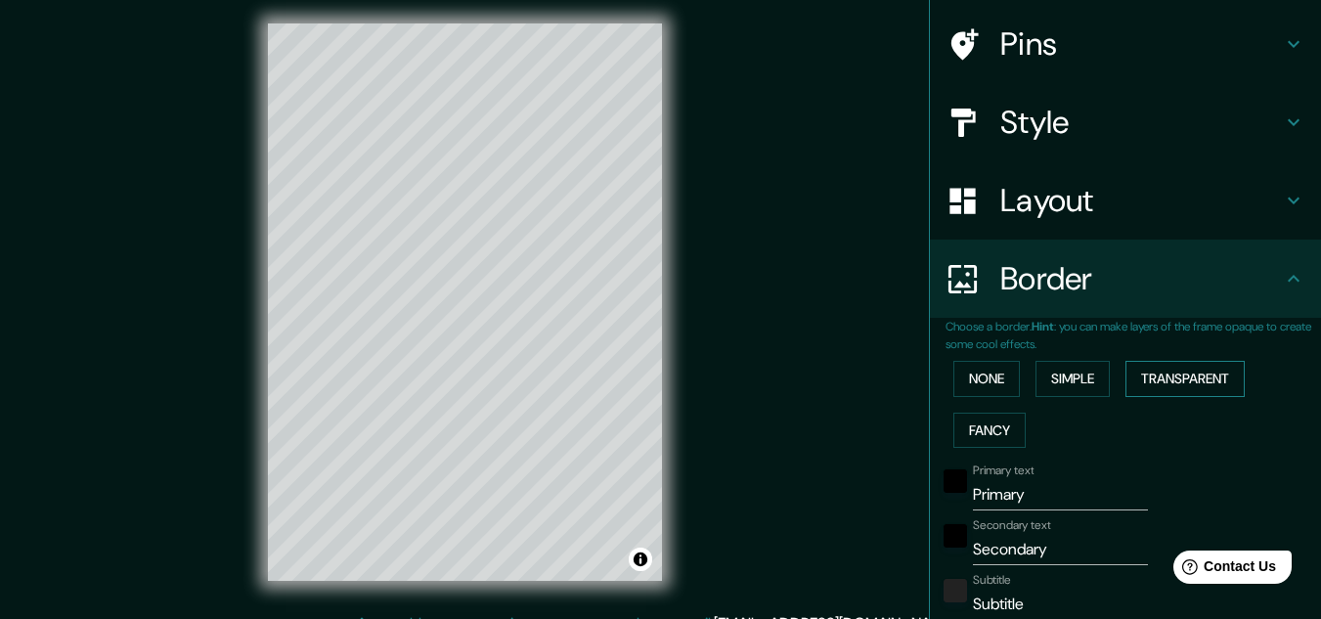
click at [1202, 383] on button "Transparent" at bounding box center [1184, 379] width 119 height 36
click at [991, 425] on button "Fancy" at bounding box center [989, 431] width 72 height 36
click at [980, 384] on button "None" at bounding box center [986, 379] width 66 height 36
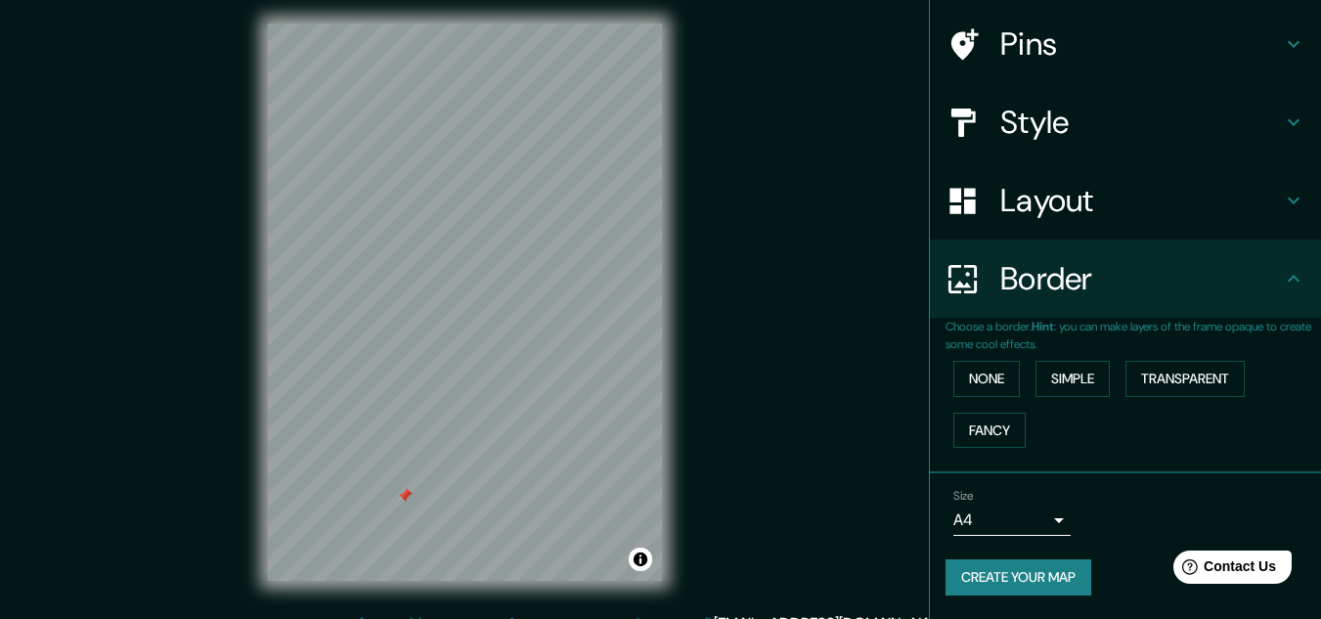
click at [426, 611] on html "Mappin Location [GEOGRAPHIC_DATA], [GEOGRAPHIC_DATA], [GEOGRAPHIC_DATA], [GEOGR…" at bounding box center [660, 301] width 1321 height 619
click at [421, 611] on html "Mappin Location [GEOGRAPHIC_DATA], [GEOGRAPHIC_DATA], [GEOGRAPHIC_DATA], [GEOGR…" at bounding box center [660, 301] width 1321 height 619
click at [478, 489] on div at bounding box center [475, 484] width 16 height 16
click at [574, 137] on div at bounding box center [576, 143] width 16 height 16
click at [489, 515] on div at bounding box center [487, 513] width 16 height 16
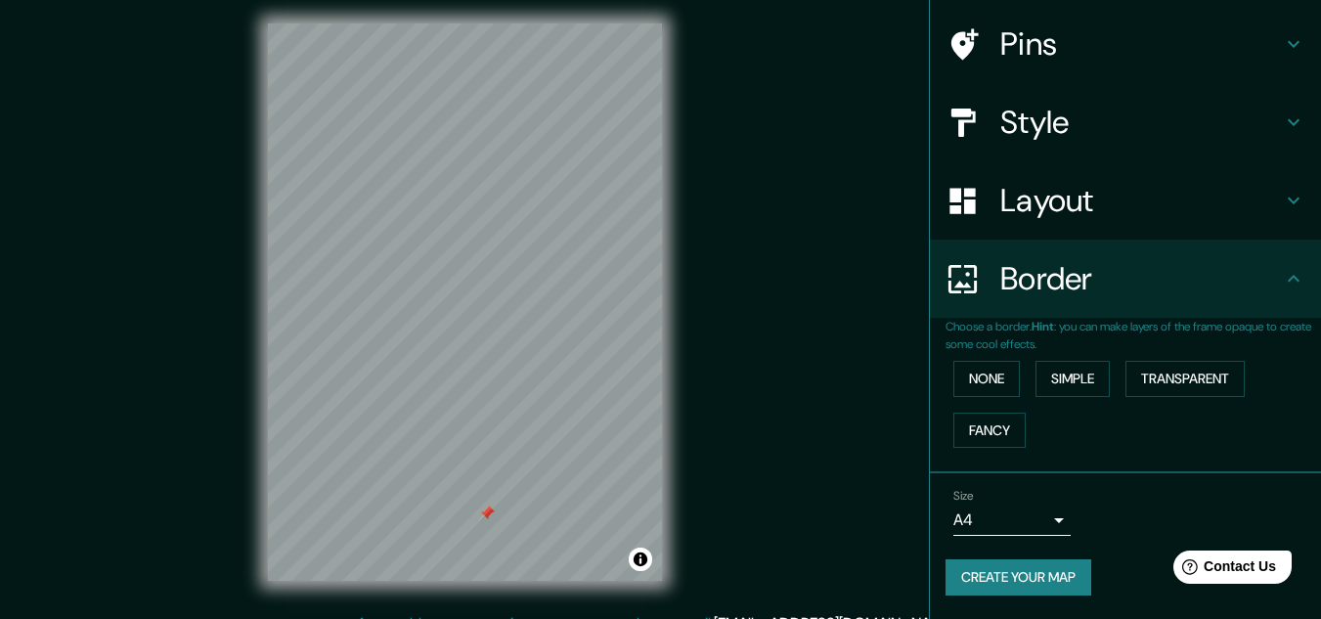
click at [486, 509] on div at bounding box center [487, 513] width 16 height 16
click at [1025, 592] on button "Create your map" at bounding box center [1018, 577] width 146 height 36
click at [993, 584] on button "Create your map" at bounding box center [1018, 577] width 146 height 36
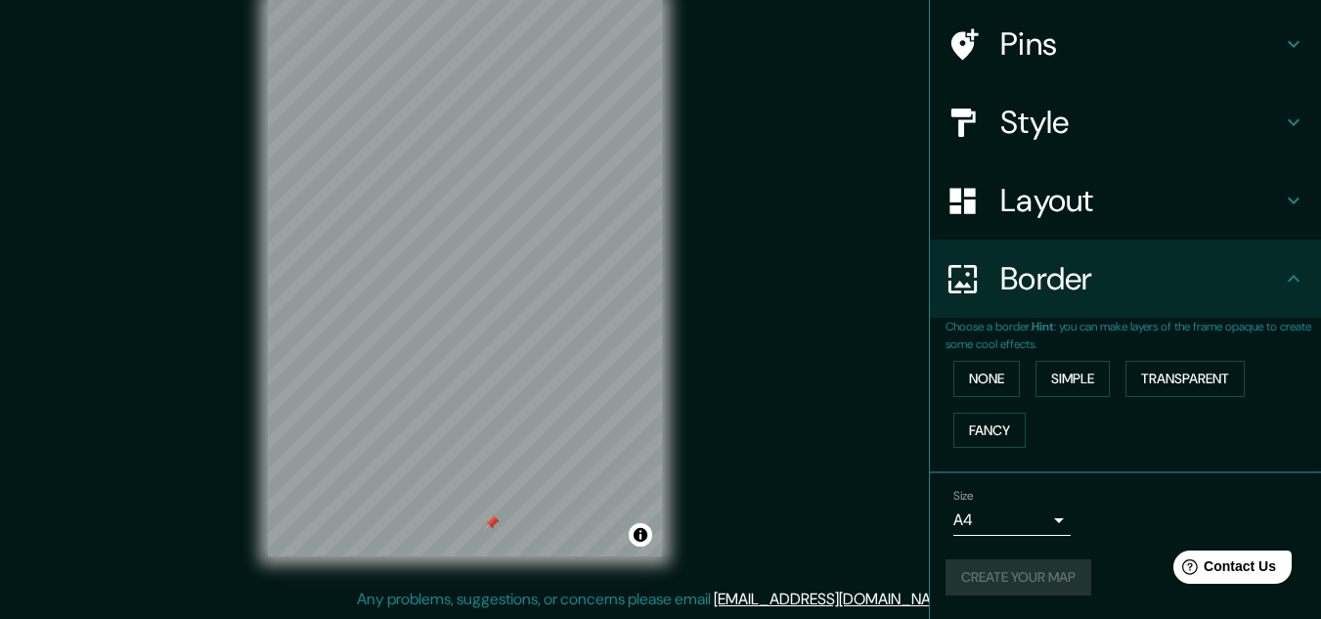
scroll to position [0, 0]
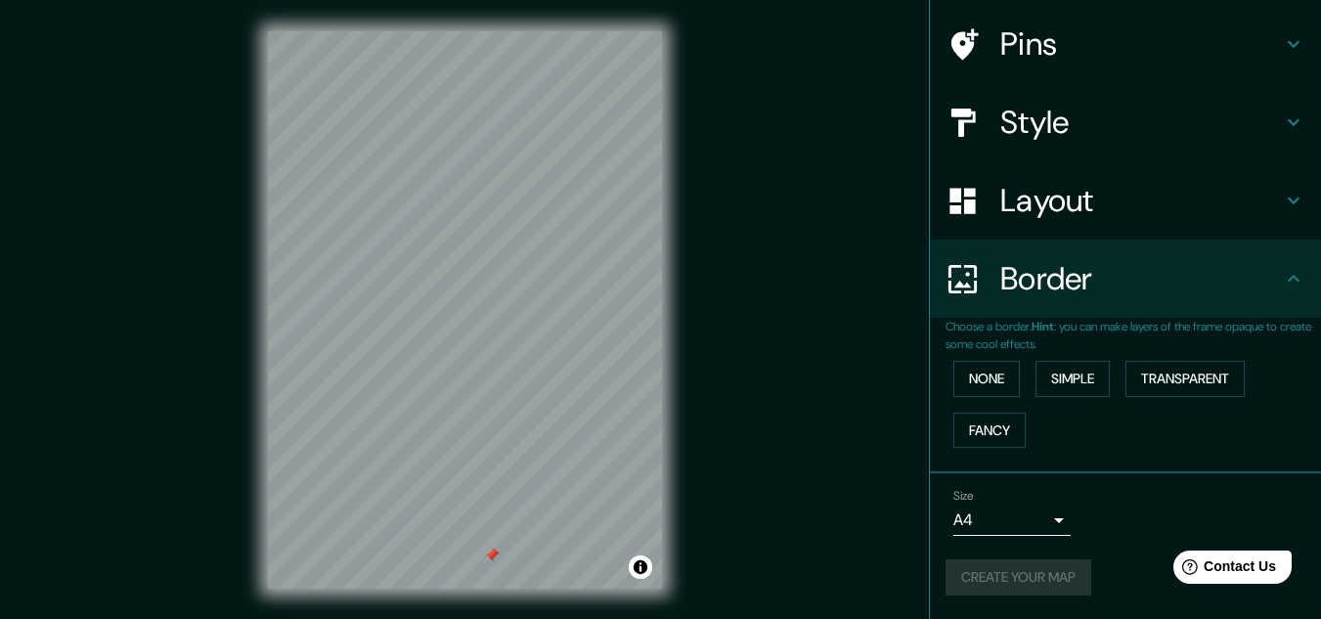
click at [1199, 105] on h4 "Style" at bounding box center [1141, 122] width 282 height 39
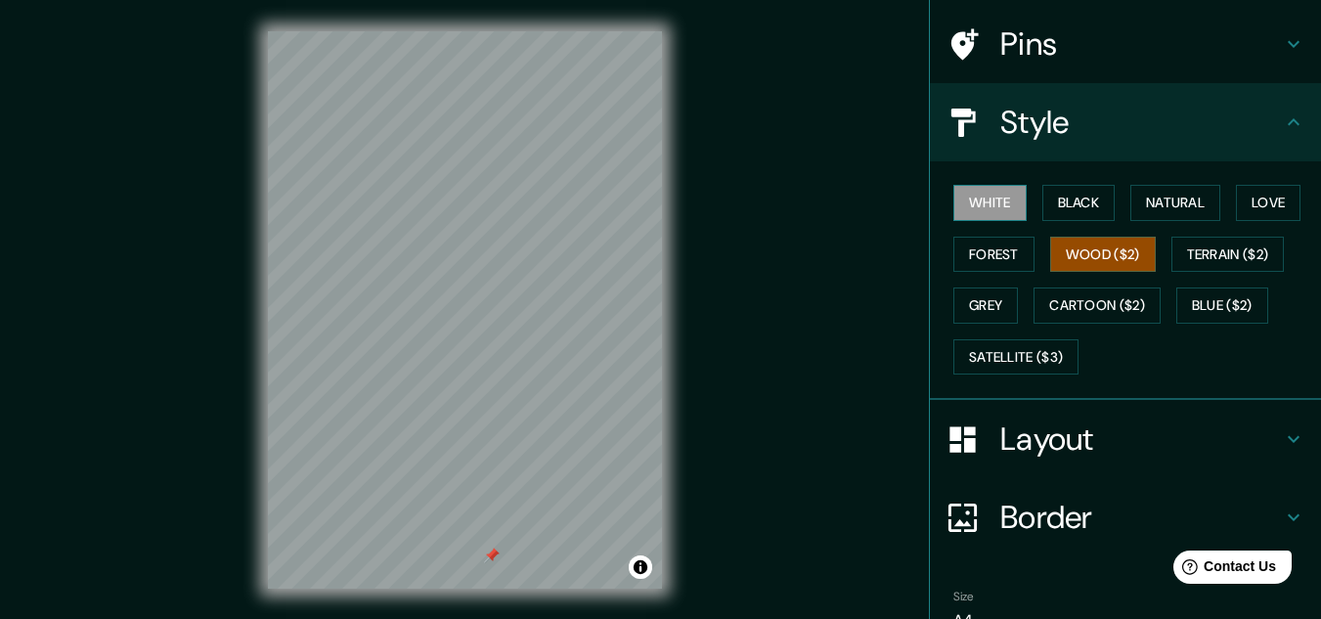
click at [984, 194] on button "White" at bounding box center [989, 203] width 73 height 36
click at [1075, 212] on button "Black" at bounding box center [1078, 203] width 73 height 36
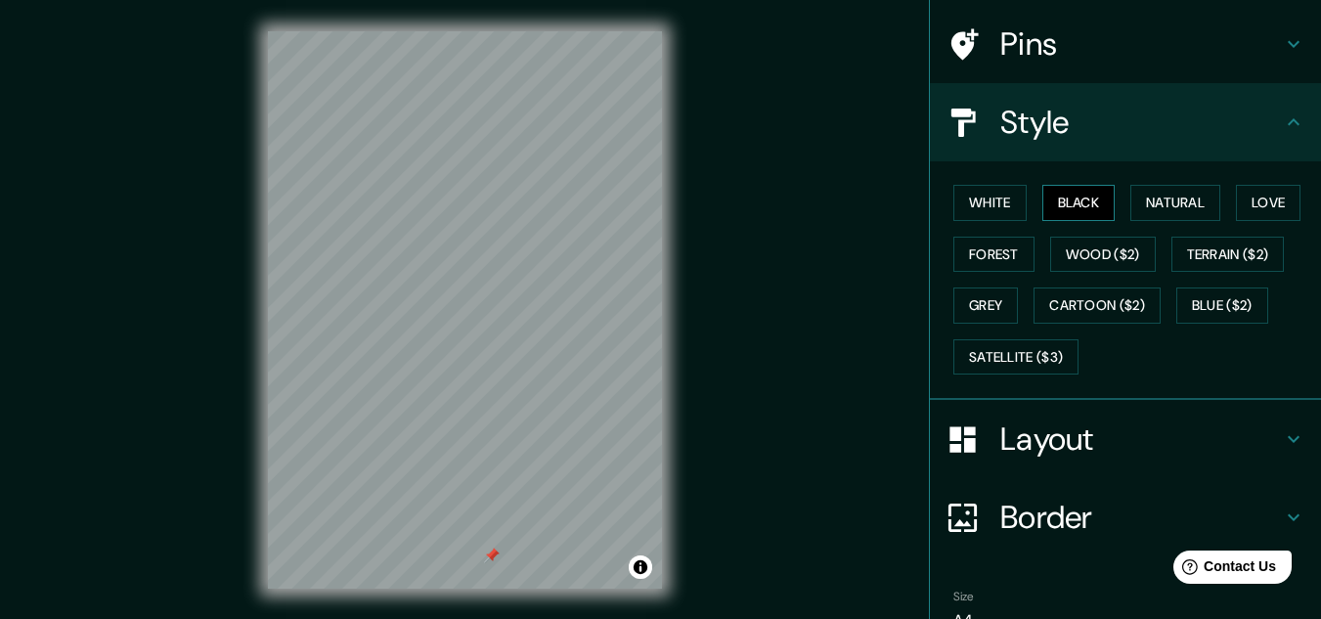
click at [1075, 212] on button "Black" at bounding box center [1078, 203] width 73 height 36
click at [1170, 214] on button "Natural" at bounding box center [1175, 203] width 90 height 36
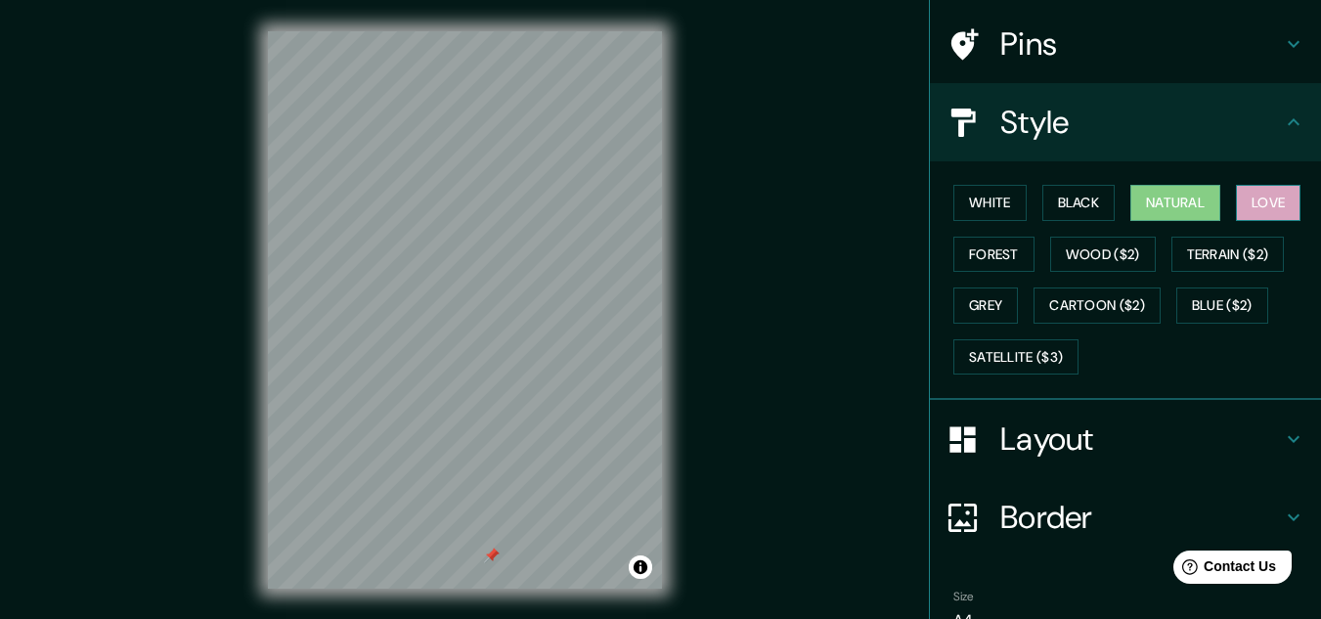
click at [1240, 212] on button "Love" at bounding box center [1268, 203] width 65 height 36
click at [990, 247] on button "Forest" at bounding box center [993, 255] width 81 height 36
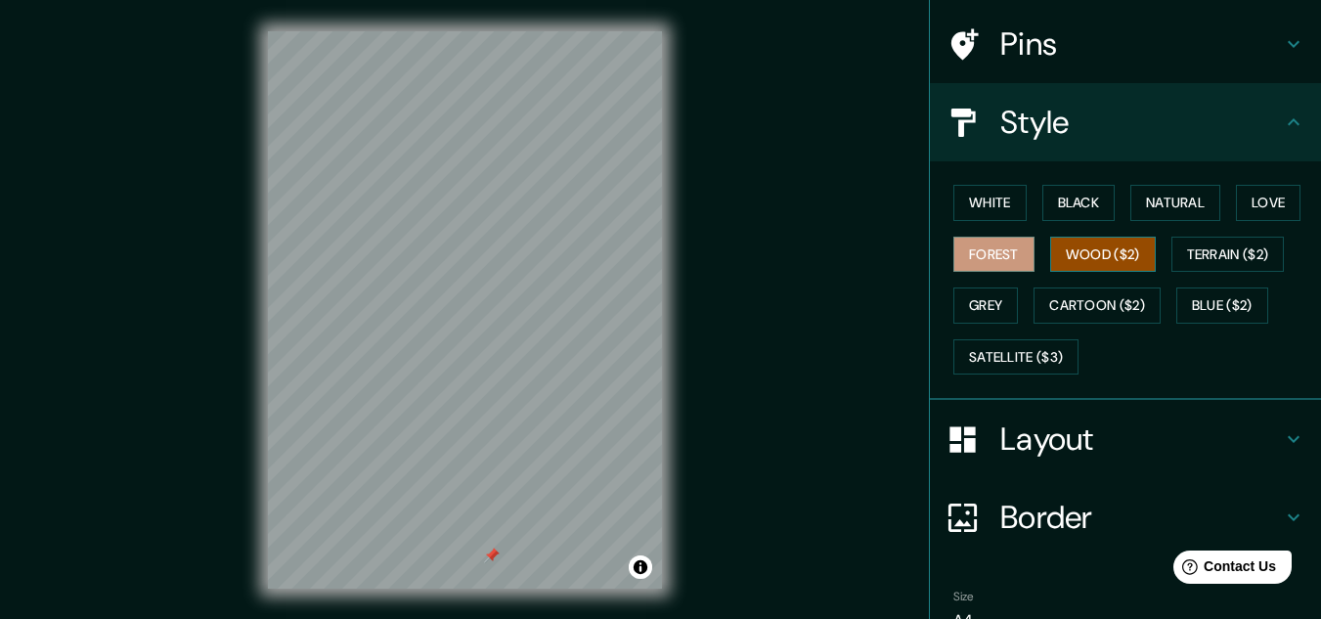
click at [1098, 262] on button "Wood ($2)" at bounding box center [1103, 255] width 106 height 36
click at [1109, 232] on div "White Black Natural Love Forest Wood ($2) Terrain ($2) Grey Cartoon ($2) Blue (…" at bounding box center [1132, 279] width 375 height 205
click at [1102, 242] on button "Wood ($2)" at bounding box center [1103, 255] width 106 height 36
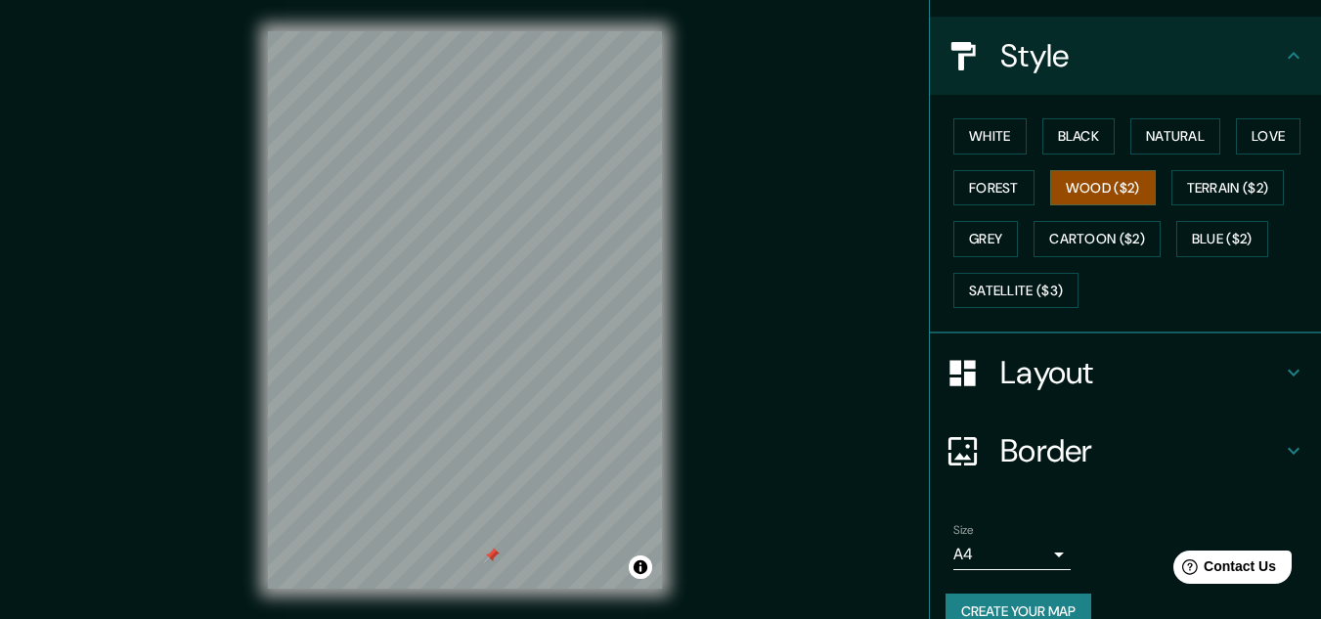
scroll to position [239, 0]
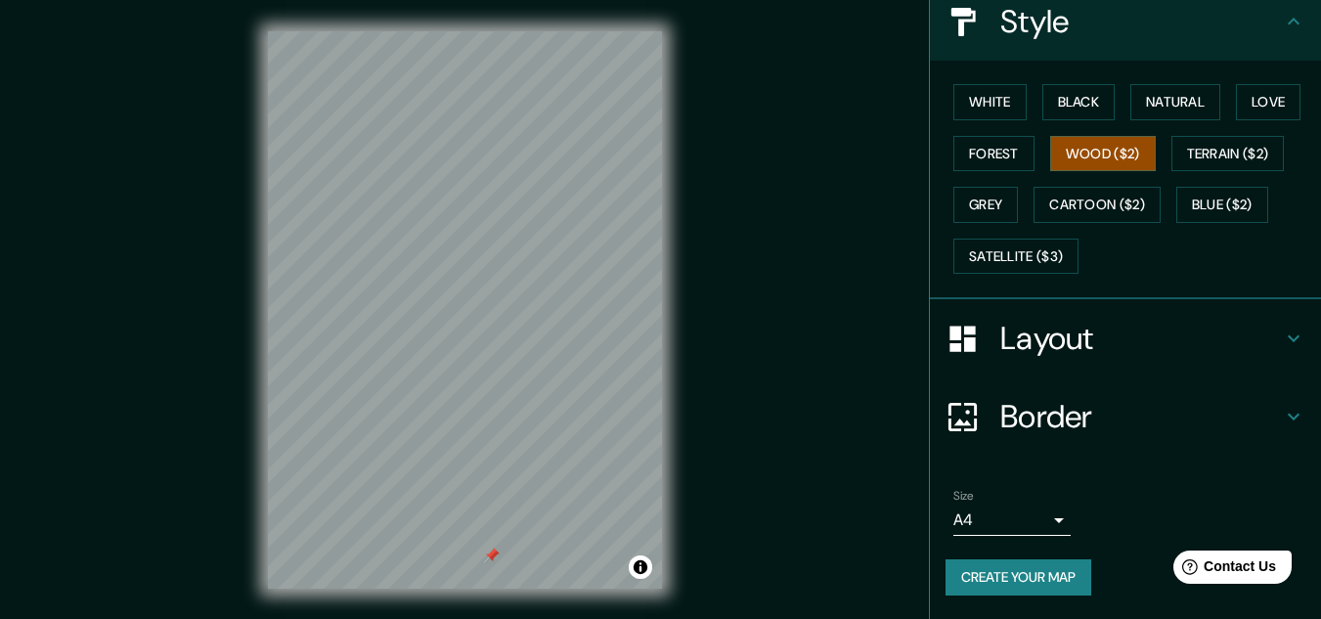
click at [1034, 558] on div "Size A4 single Create your map" at bounding box center [1125, 546] width 360 height 130
click at [1011, 574] on button "Create your map" at bounding box center [1018, 577] width 146 height 36
